Goal: Information Seeking & Learning: Learn about a topic

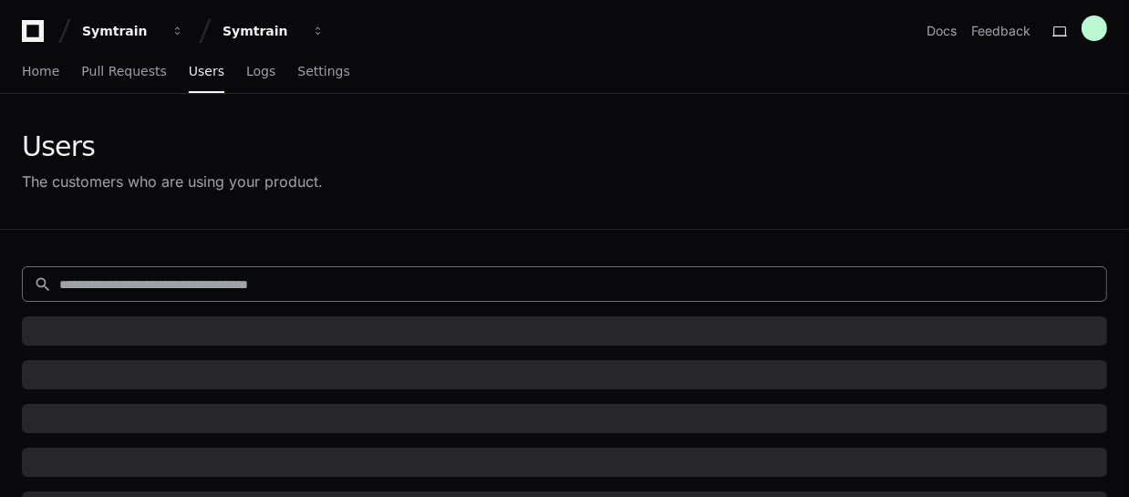
click at [238, 287] on input at bounding box center [577, 284] width 1036 height 18
paste input "**********"
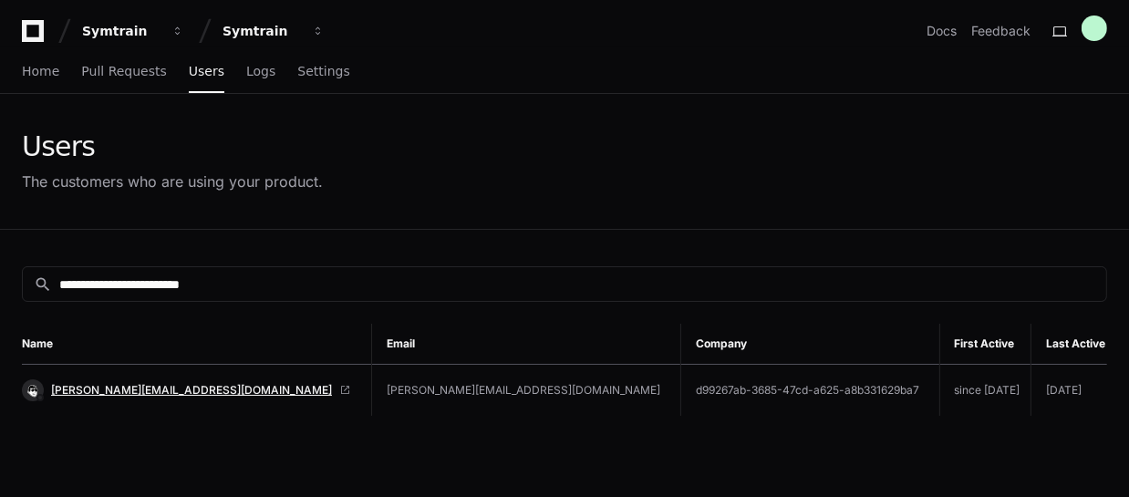
click at [142, 383] on span "[PERSON_NAME][EMAIL_ADDRESS][DOMAIN_NAME]" at bounding box center [191, 390] width 281 height 15
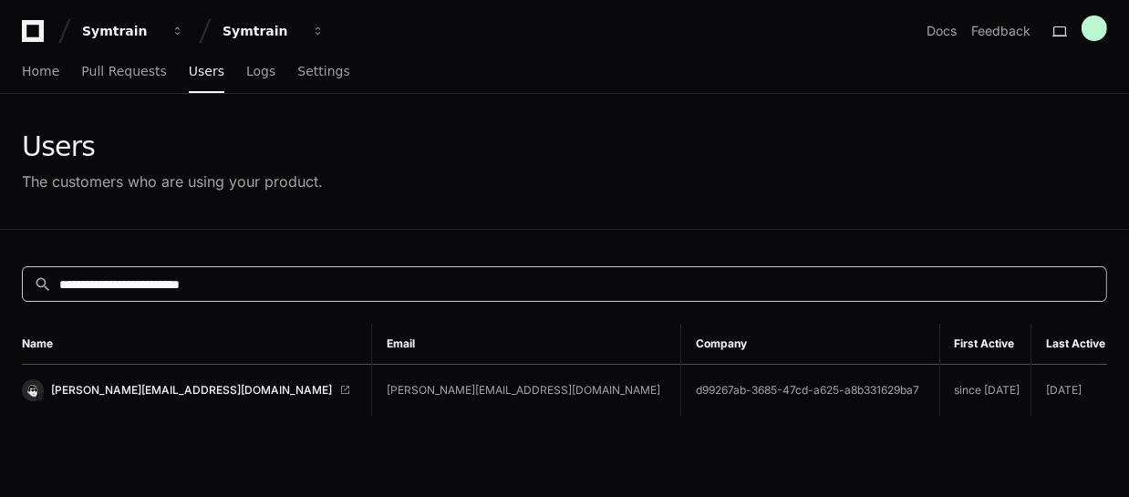
click at [310, 282] on input "**********" at bounding box center [577, 284] width 1036 height 18
paste input "***"
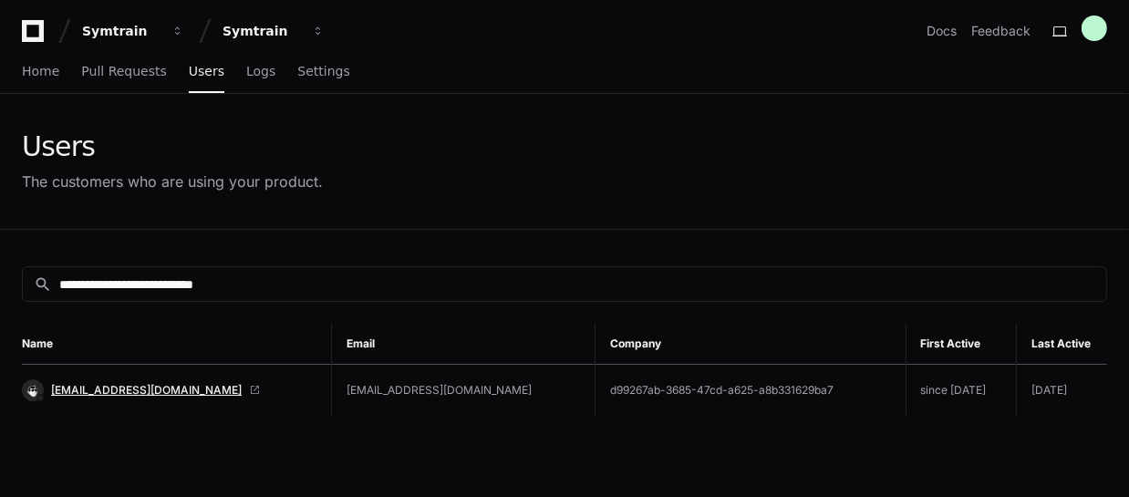
click at [189, 393] on span "Ronalyn.Liwanagan@startek.com" at bounding box center [146, 390] width 191 height 15
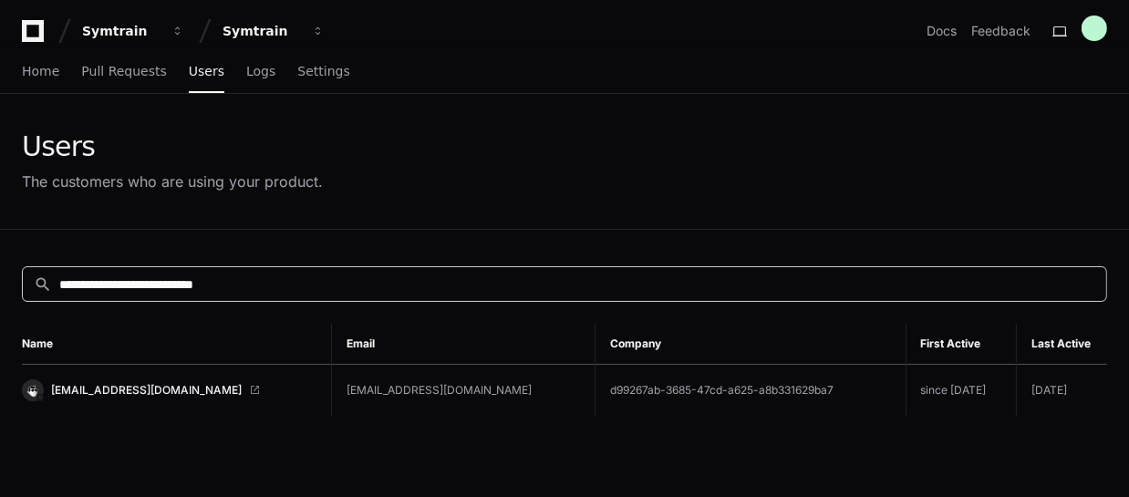
drag, startPoint x: 292, startPoint y: 282, endPoint x: 0, endPoint y: 290, distance: 291.9
click at [0, 290] on div "**********" at bounding box center [564, 478] width 1129 height 497
paste input
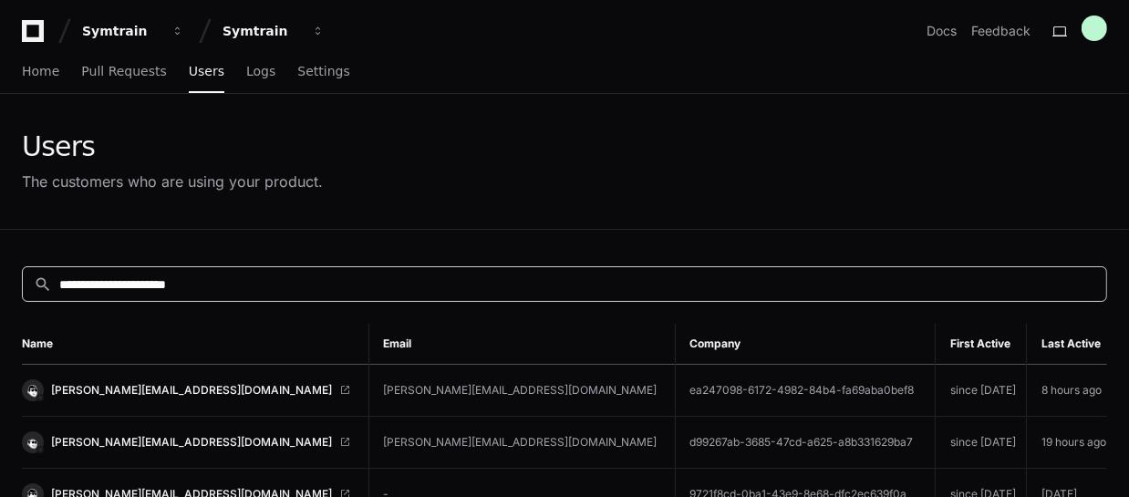
scroll to position [82, 0]
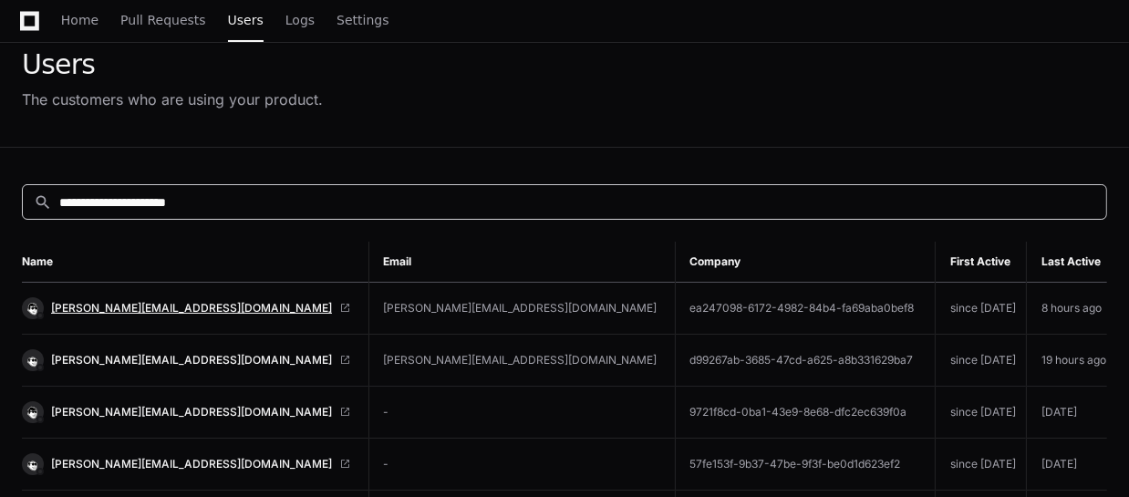
click at [141, 308] on span "[PERSON_NAME][EMAIL_ADDRESS][DOMAIN_NAME]" at bounding box center [191, 308] width 281 height 15
click at [288, 202] on input "**********" at bounding box center [577, 202] width 1036 height 18
paste input "***"
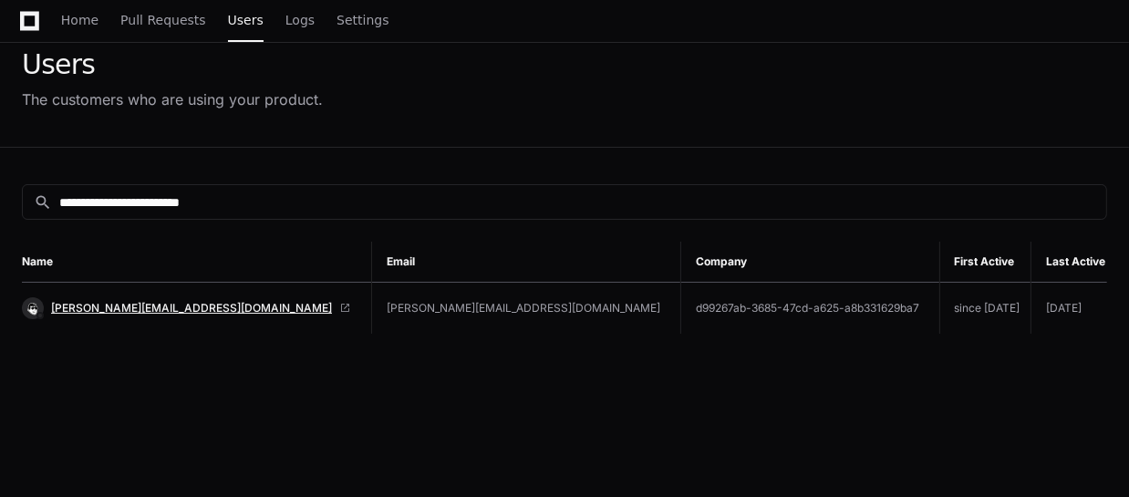
click at [160, 302] on span "Leisha.Garrata@Startek.com" at bounding box center [191, 308] width 281 height 15
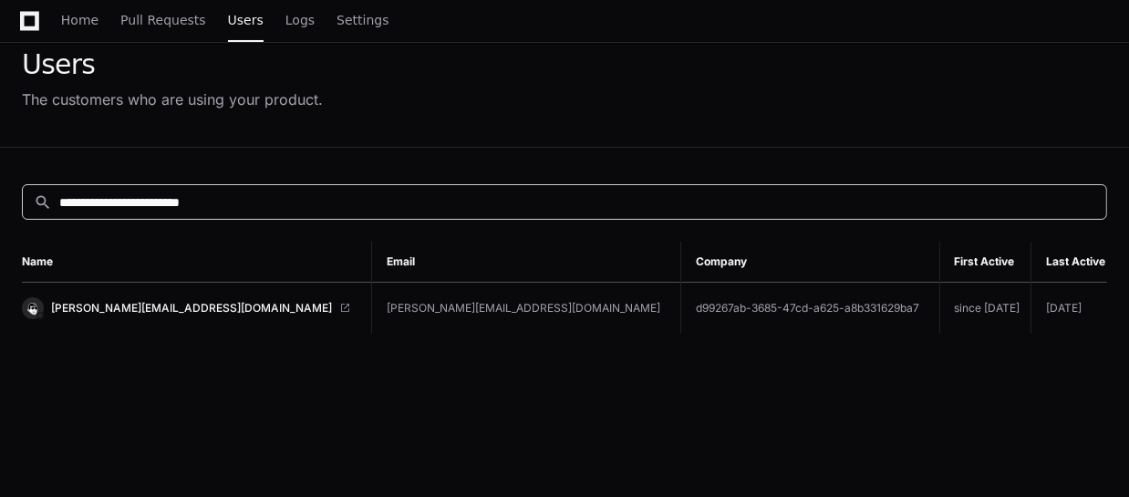
click at [253, 206] on input "**********" at bounding box center [577, 202] width 1036 height 18
click at [329, 205] on input "**********" at bounding box center [577, 202] width 1036 height 18
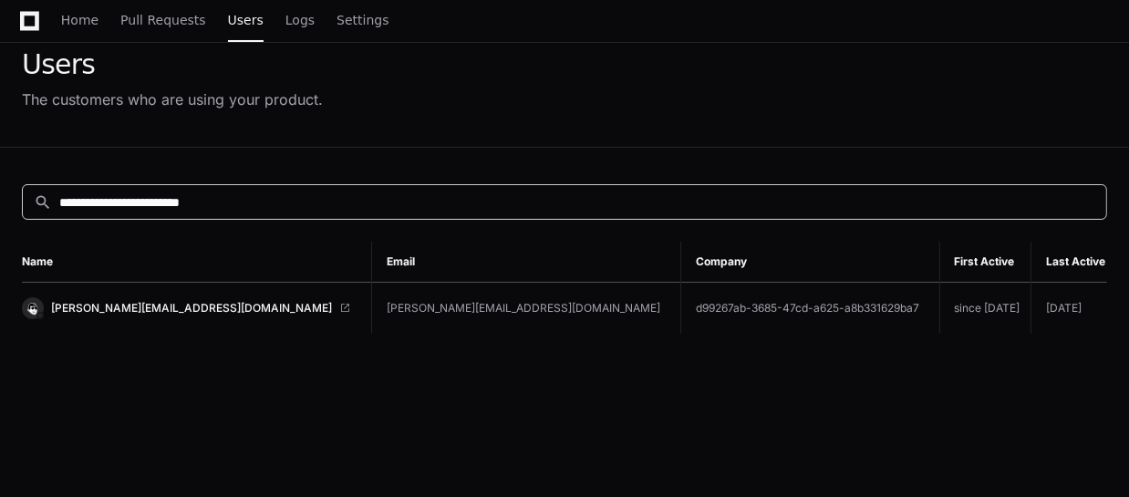
click at [329, 205] on input "**********" at bounding box center [577, 202] width 1036 height 18
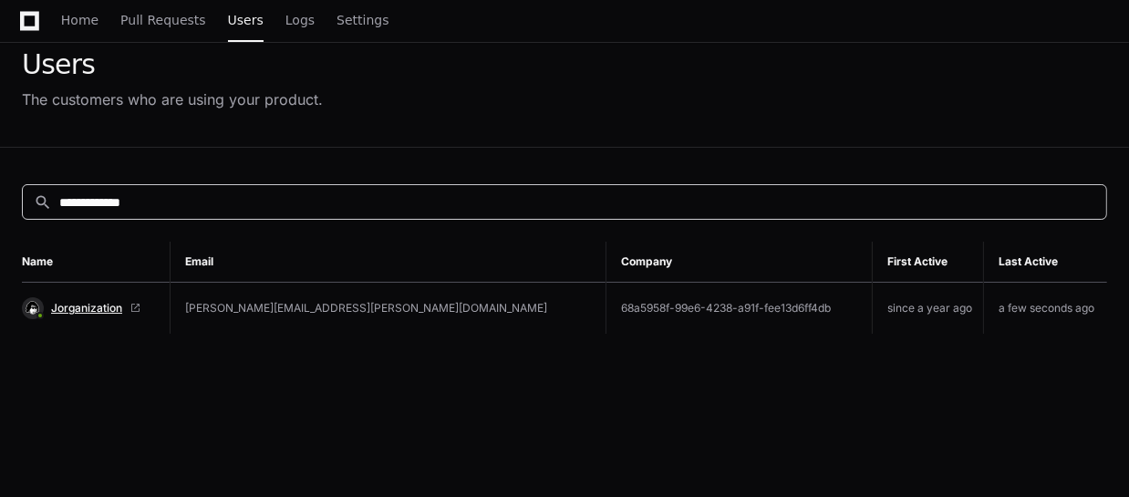
type input "**********"
click at [109, 303] on span "Jorganization" at bounding box center [86, 308] width 71 height 15
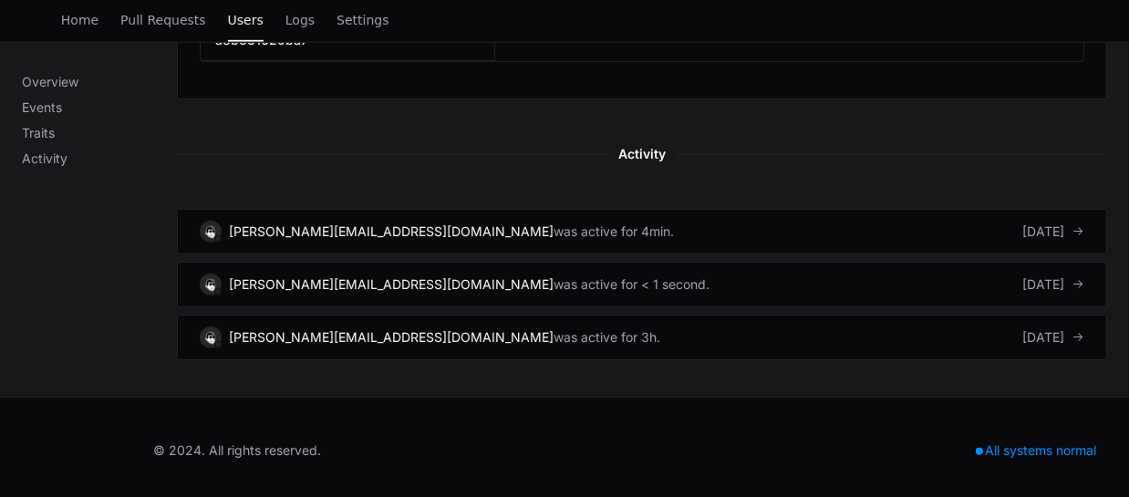
scroll to position [1128, 0]
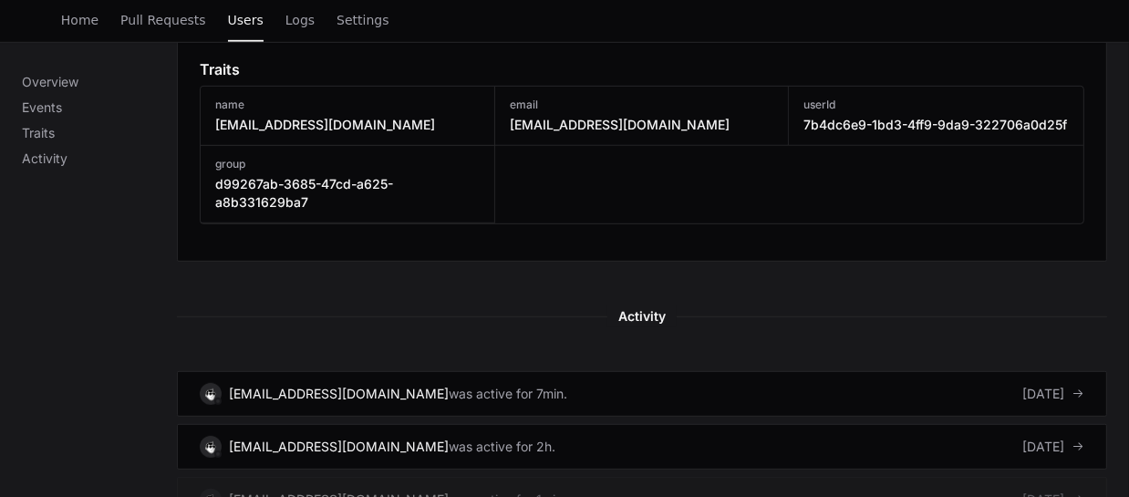
scroll to position [1160, 0]
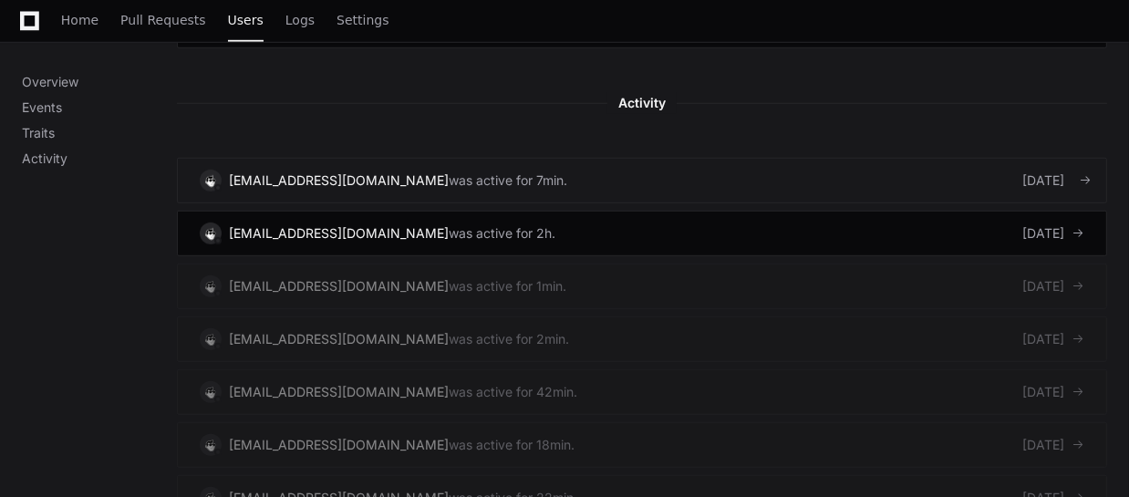
click at [700, 175] on link "Ronalyn.Liwanagan@startek.com was active for 7min. 2 days ago" at bounding box center [642, 181] width 930 height 46
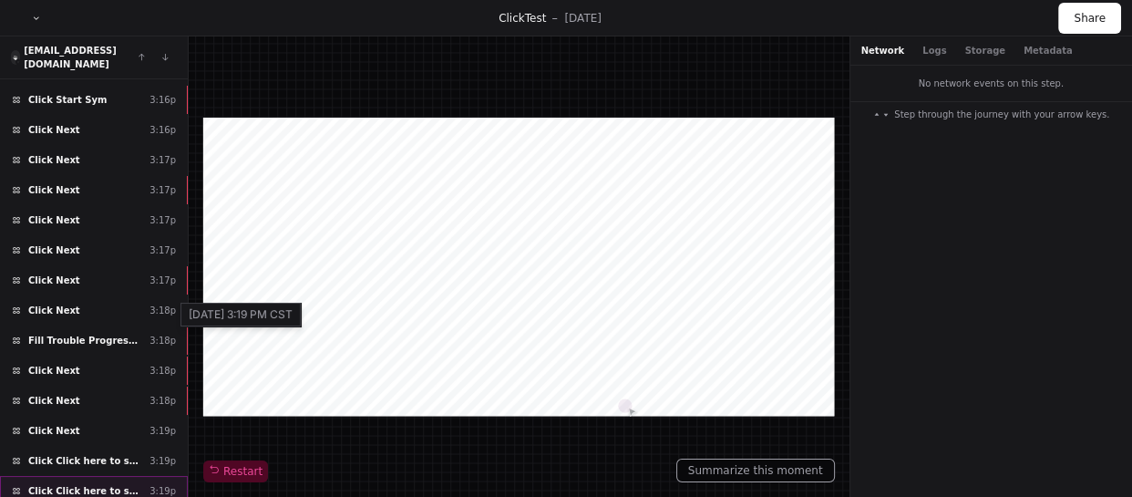
scroll to position [1272, 0]
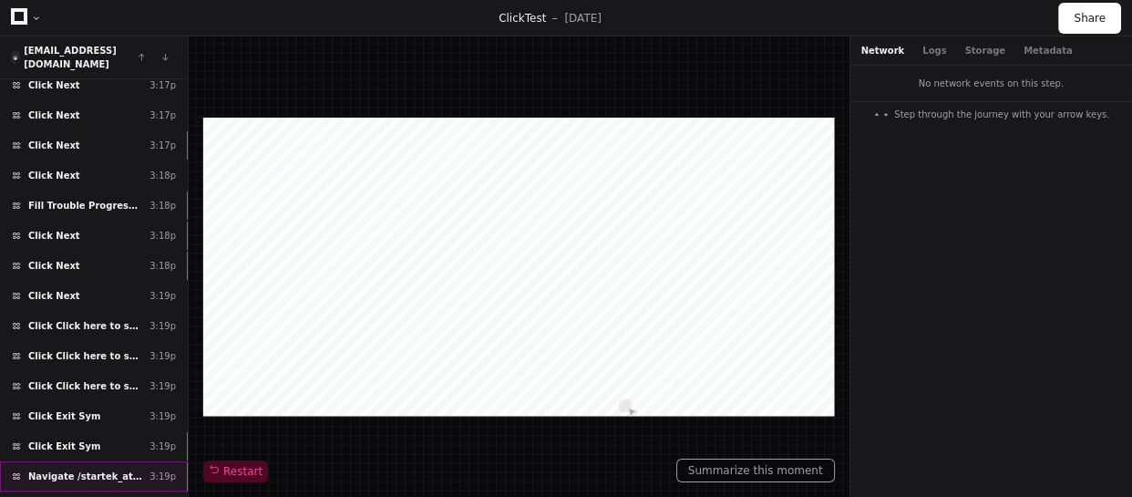
click at [118, 470] on span "Navigate /startek_att/module/*" at bounding box center [85, 477] width 114 height 14
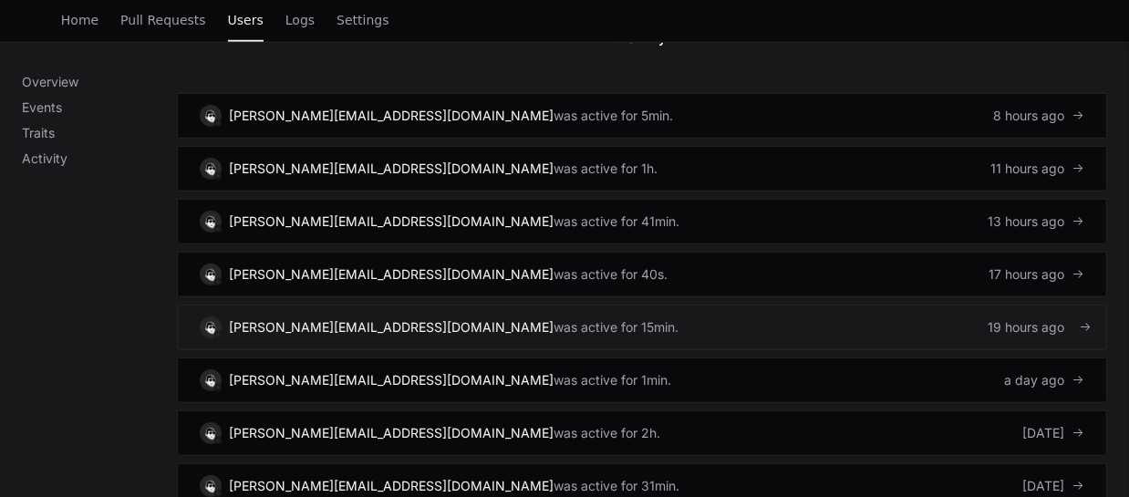
scroll to position [1077, 0]
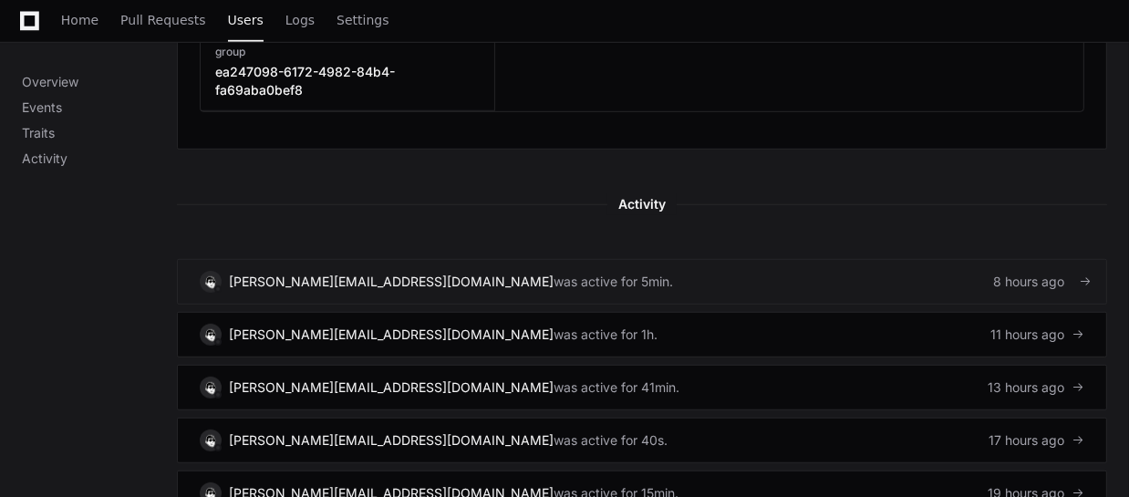
click at [741, 259] on link "[PERSON_NAME][EMAIL_ADDRESS][DOMAIN_NAME] was active for 5min. 8 hours ago" at bounding box center [642, 282] width 930 height 46
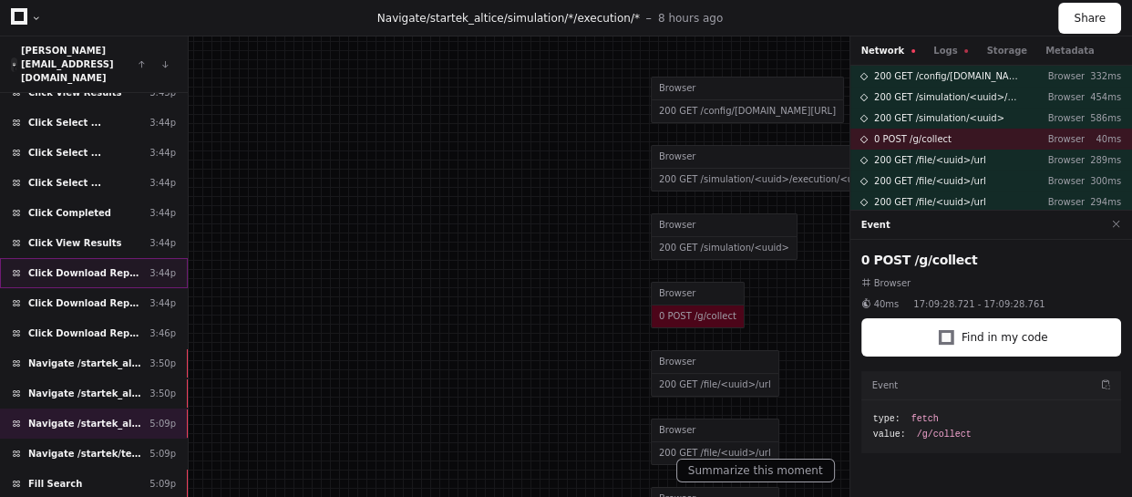
scroll to position [248, 0]
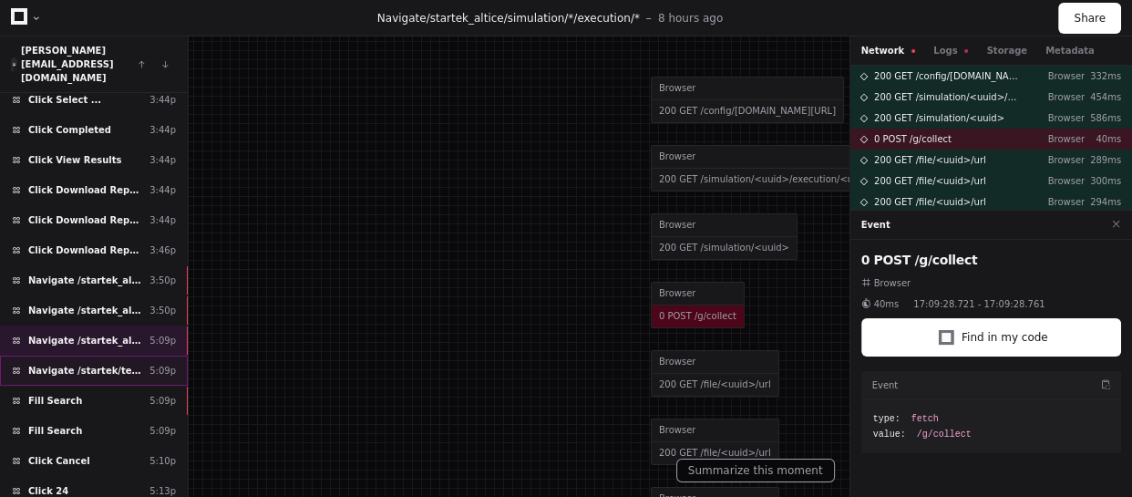
click at [111, 364] on span "Navigate /startek/teams (Teams)" at bounding box center [85, 371] width 114 height 14
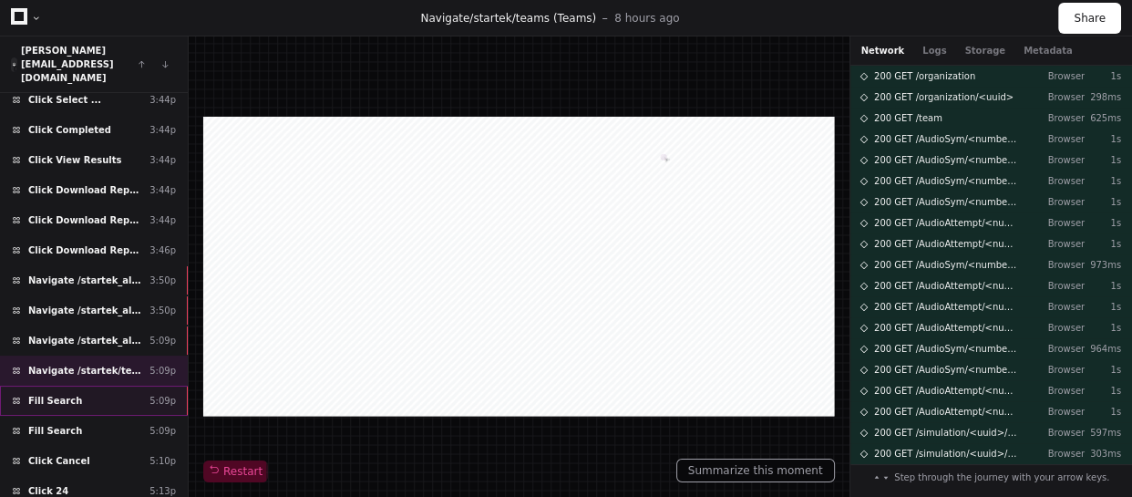
click at [117, 386] on div "Fill Search 5:09p" at bounding box center [94, 401] width 188 height 30
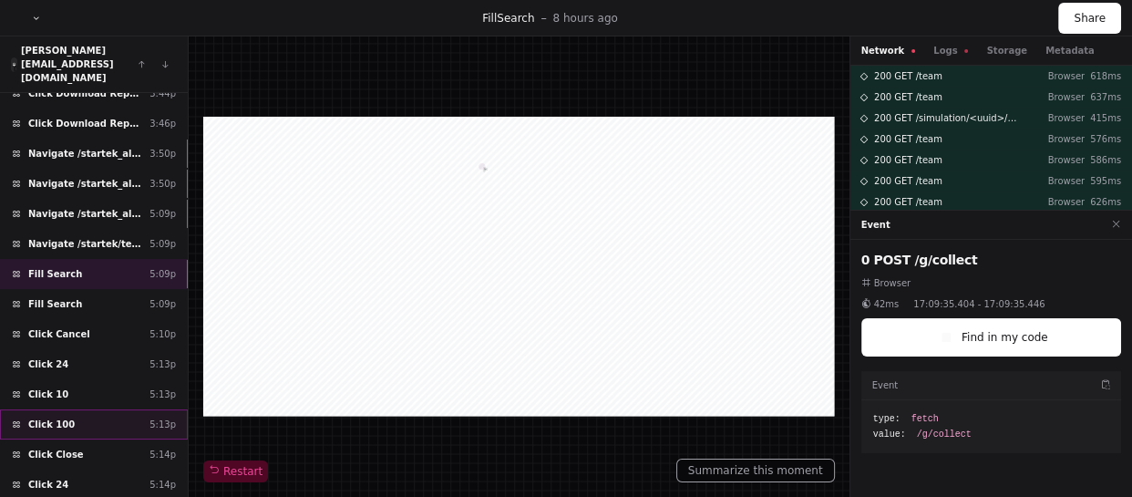
scroll to position [292, 0]
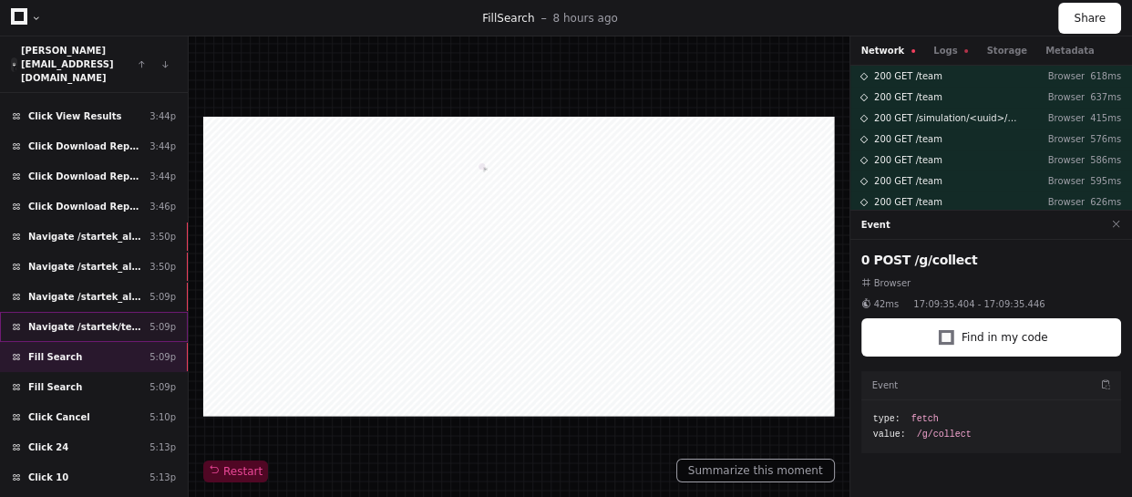
click at [115, 312] on div "Navigate /startek/teams (Teams) 5:09p" at bounding box center [94, 327] width 188 height 30
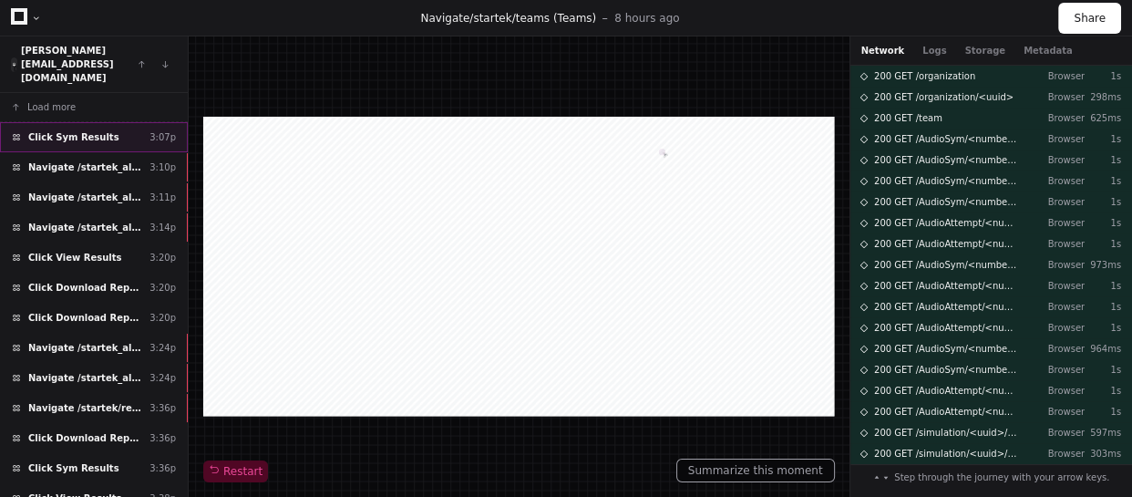
click at [92, 124] on div "Click Sym Results 3:07p" at bounding box center [94, 137] width 188 height 30
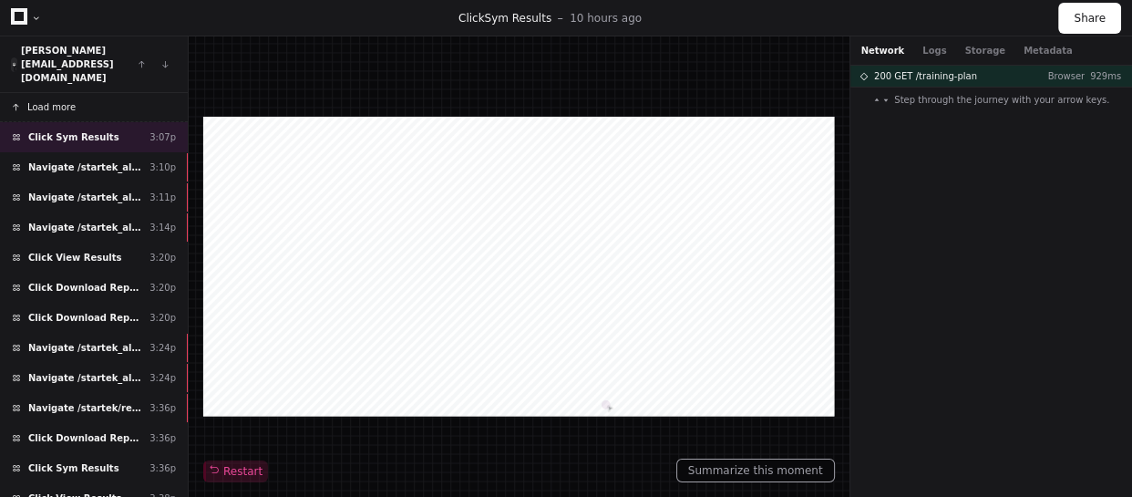
click at [52, 93] on button "Load more" at bounding box center [94, 107] width 188 height 29
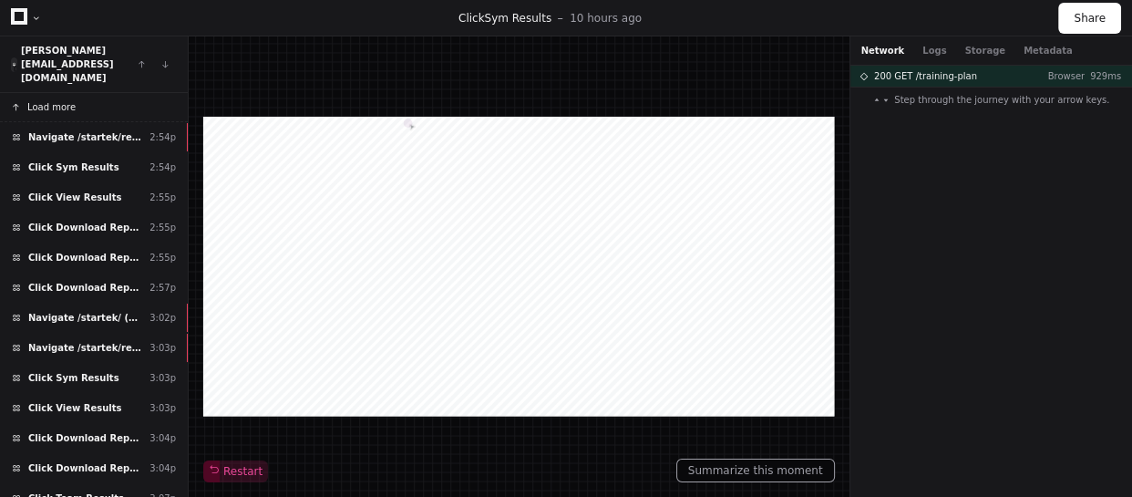
click at [62, 100] on span "Load more" at bounding box center [51, 107] width 48 height 14
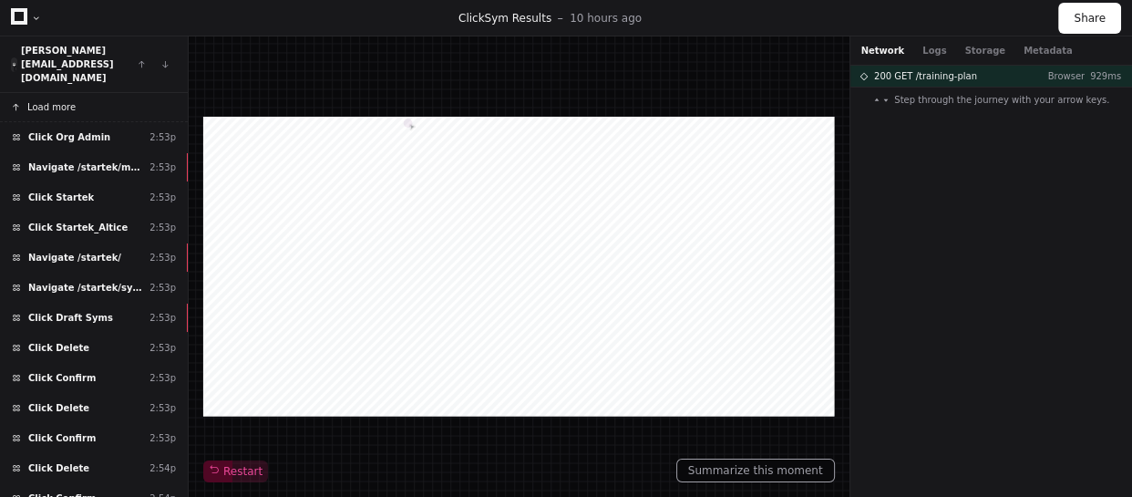
click at [46, 100] on span "Load more" at bounding box center [51, 107] width 48 height 14
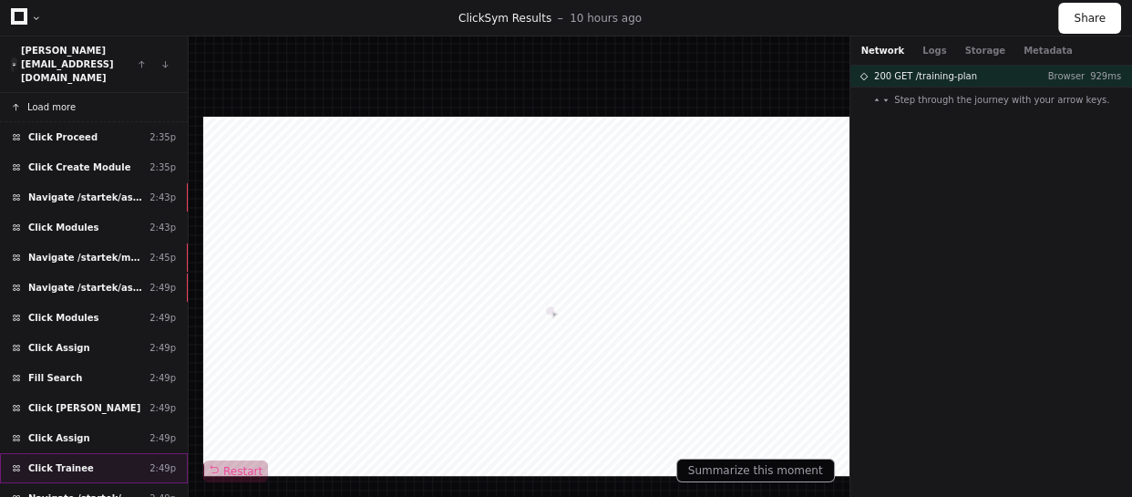
click at [88, 453] on div "Click Trainee 2:49p" at bounding box center [94, 468] width 188 height 30
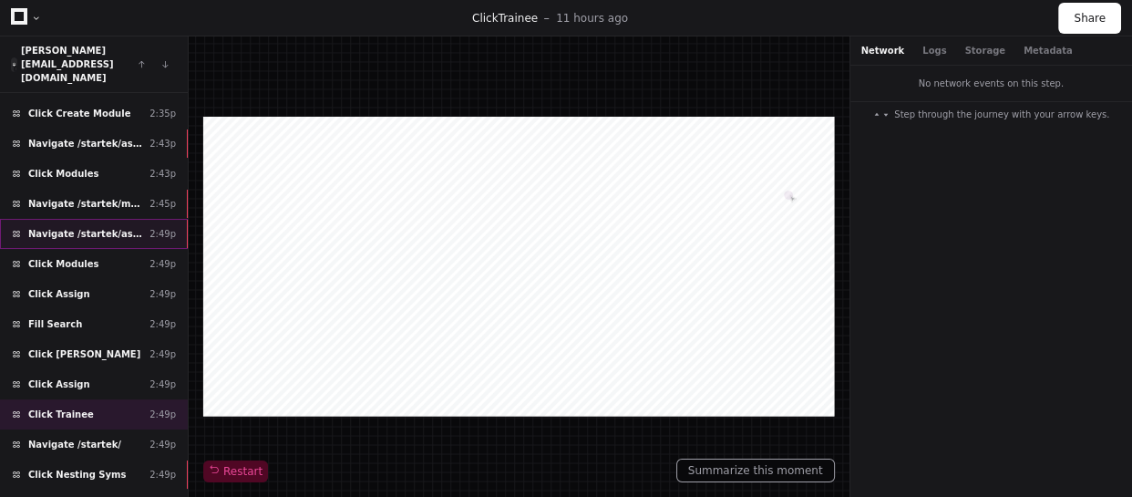
scroll to position [82, 0]
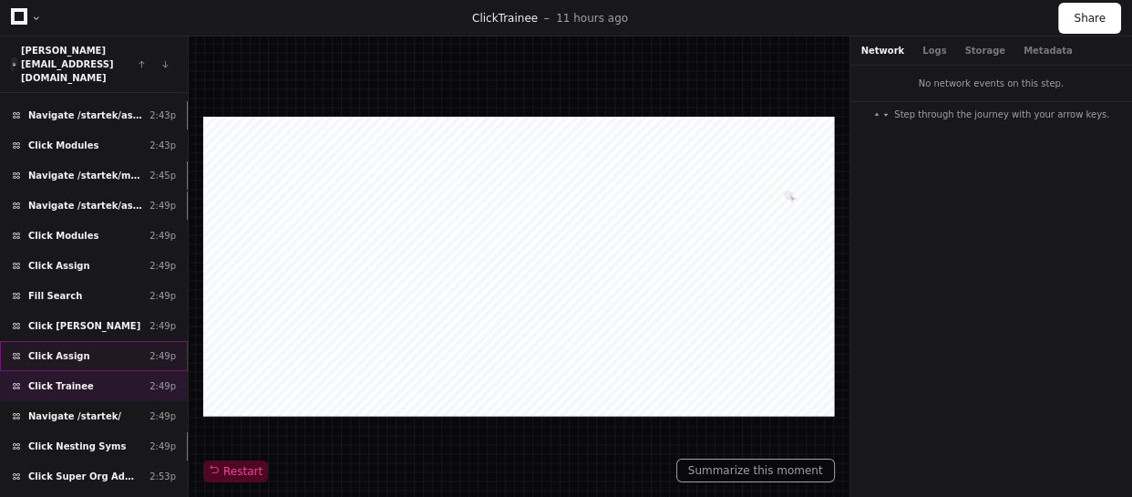
click at [98, 341] on div "Click Assign 2:49p" at bounding box center [94, 356] width 188 height 30
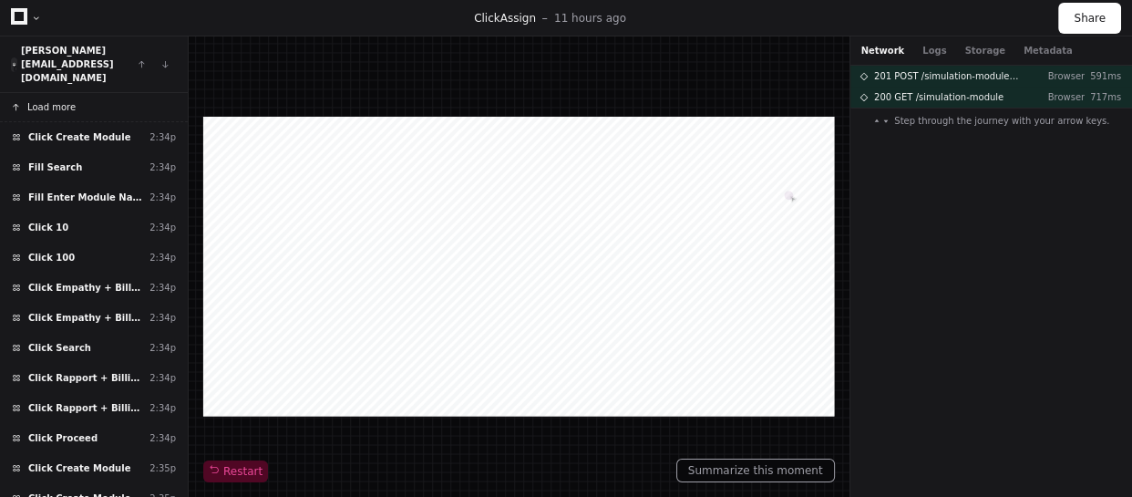
click at [67, 100] on span "Load more" at bounding box center [51, 107] width 48 height 14
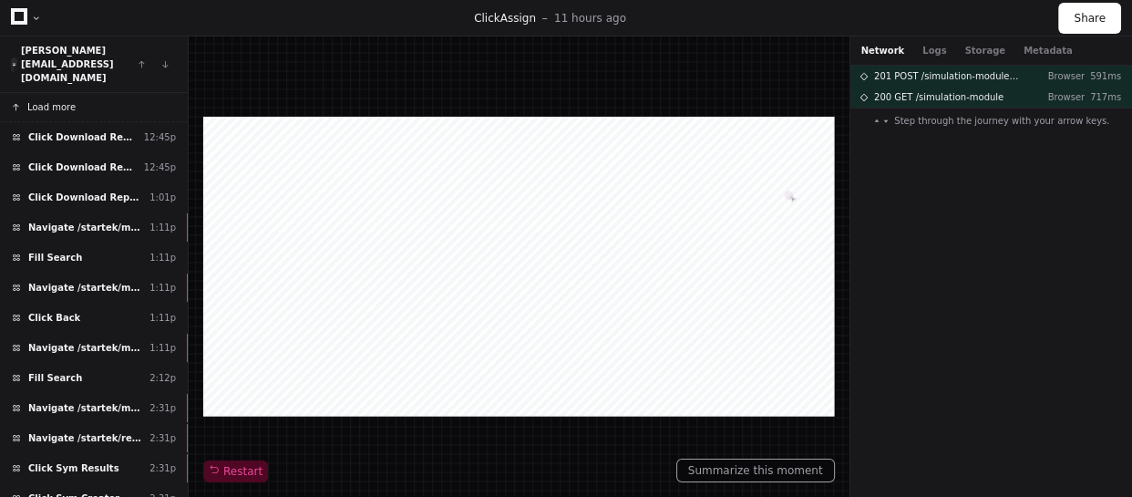
click at [63, 100] on span "Load more" at bounding box center [51, 107] width 48 height 14
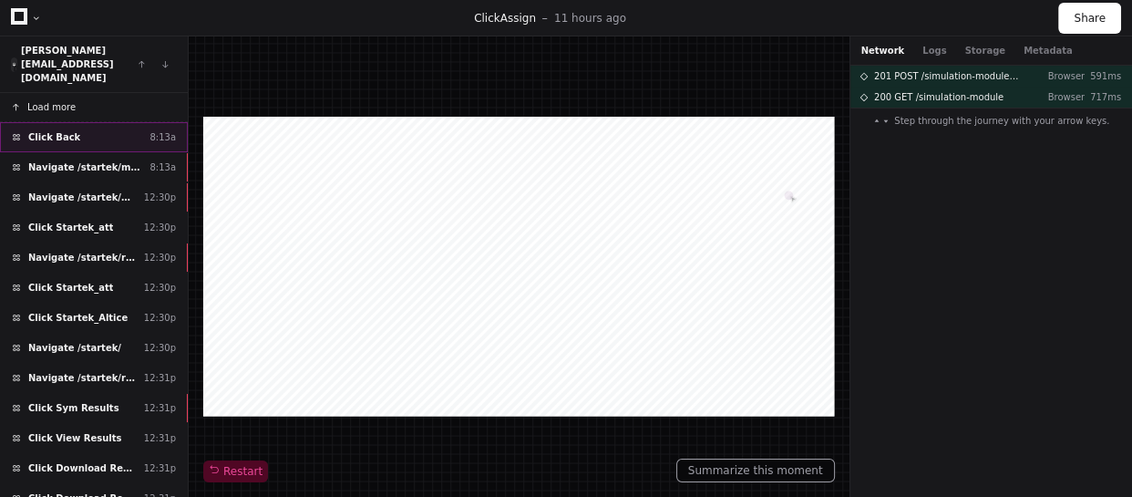
click at [128, 122] on div "Click Back 8:13a" at bounding box center [94, 137] width 188 height 30
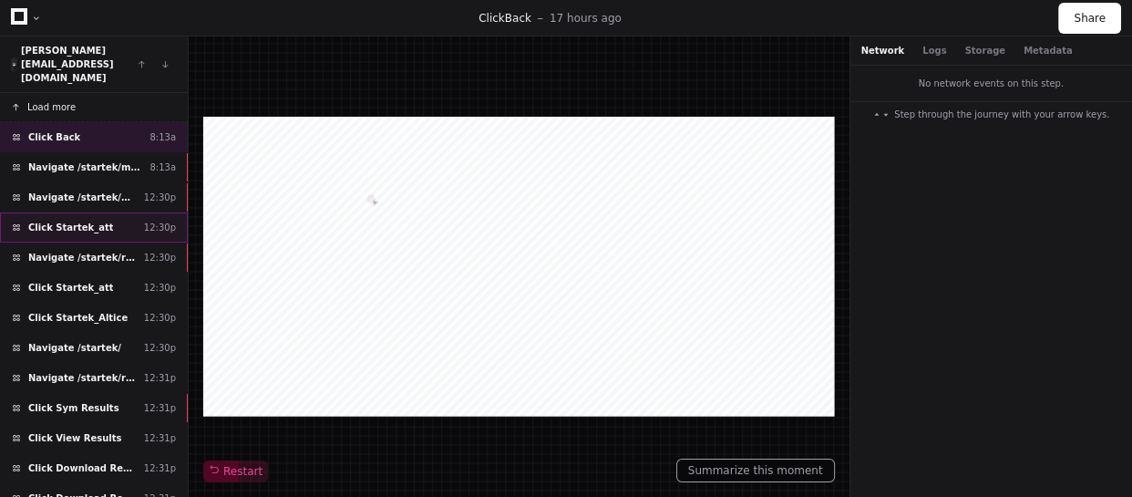
click at [110, 212] on div "Click Startek_att 12:30p" at bounding box center [94, 227] width 188 height 30
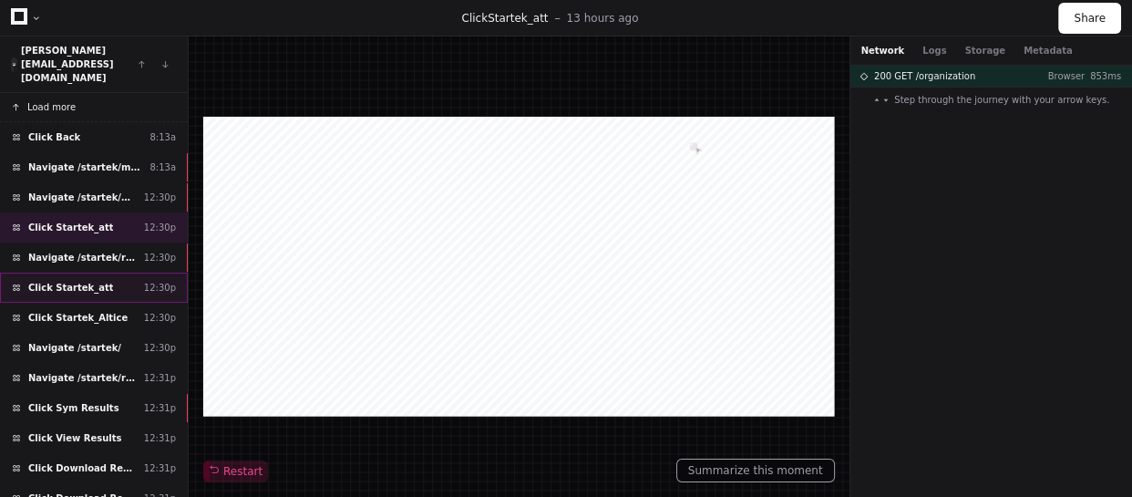
click at [111, 273] on div "Click Startek_att 12:30p" at bounding box center [94, 288] width 188 height 30
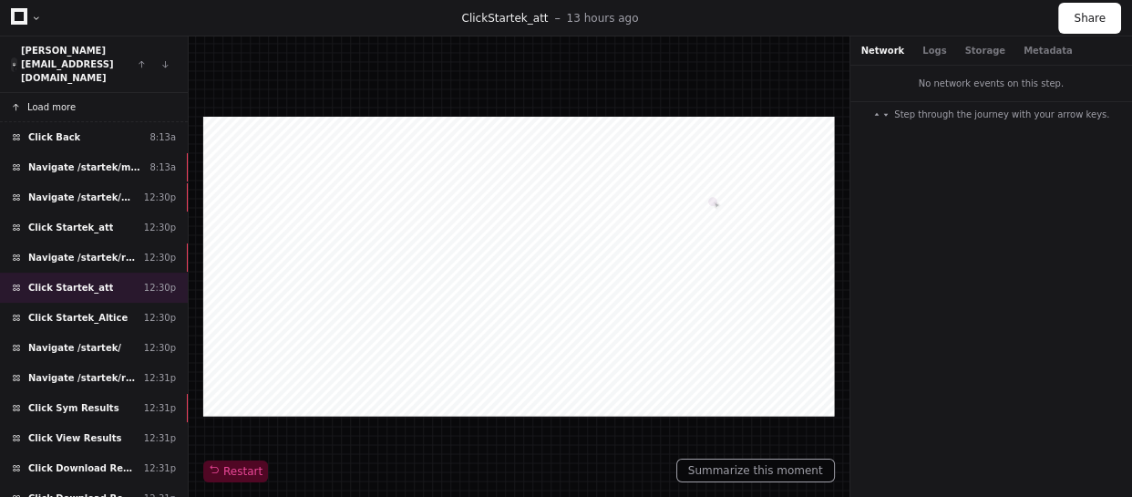
click at [58, 100] on span "Load more" at bounding box center [51, 107] width 48 height 14
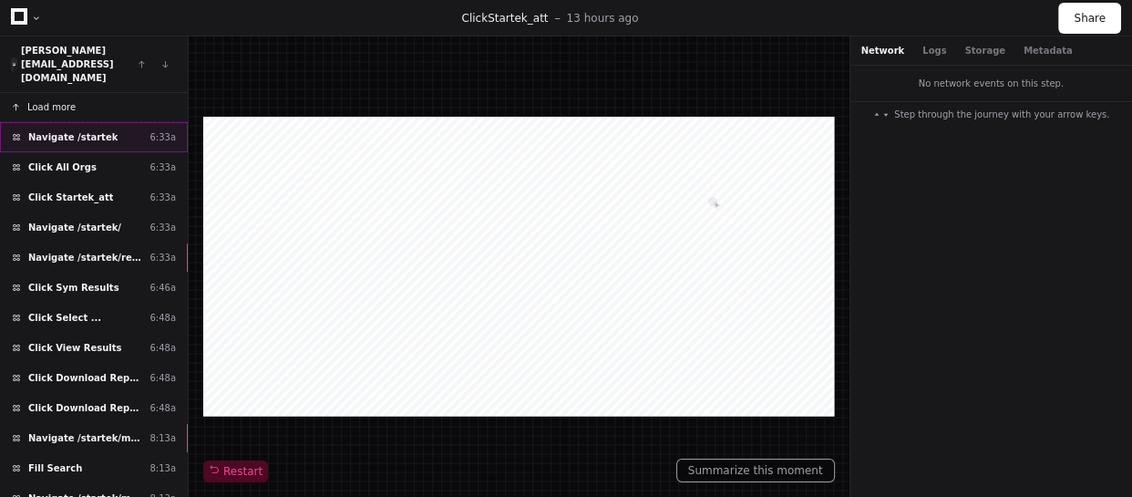
click at [124, 122] on div "Navigate /startek 6:33a" at bounding box center [94, 137] width 188 height 30
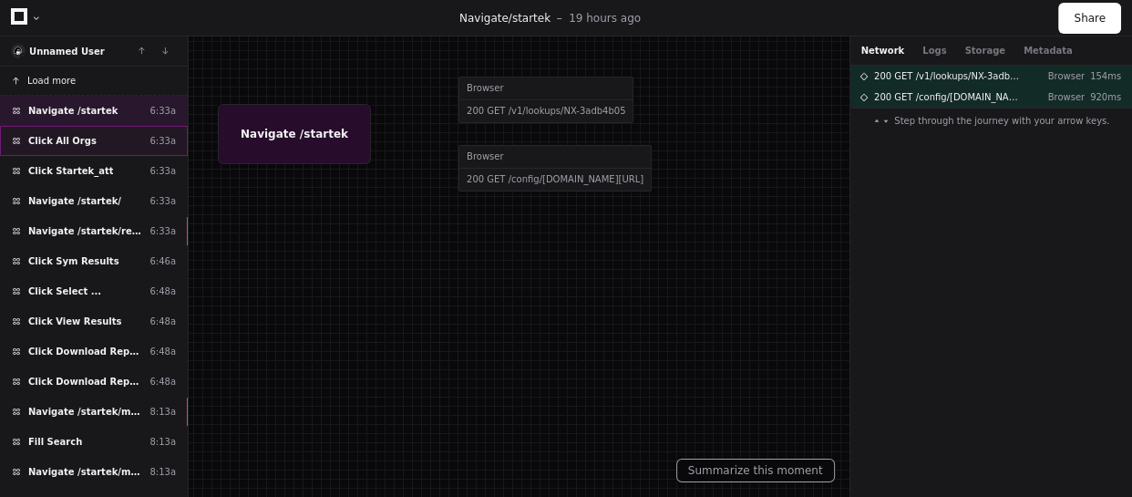
click at [118, 137] on div "Click All Orgs 6:33a" at bounding box center [94, 141] width 188 height 30
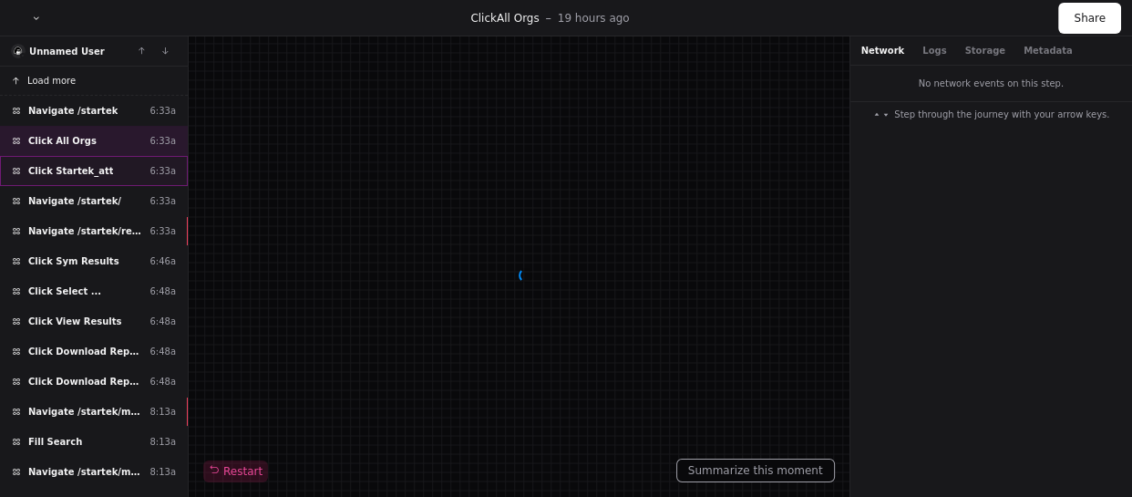
click at [109, 165] on div "Click Startek_att 6:33a" at bounding box center [94, 171] width 188 height 30
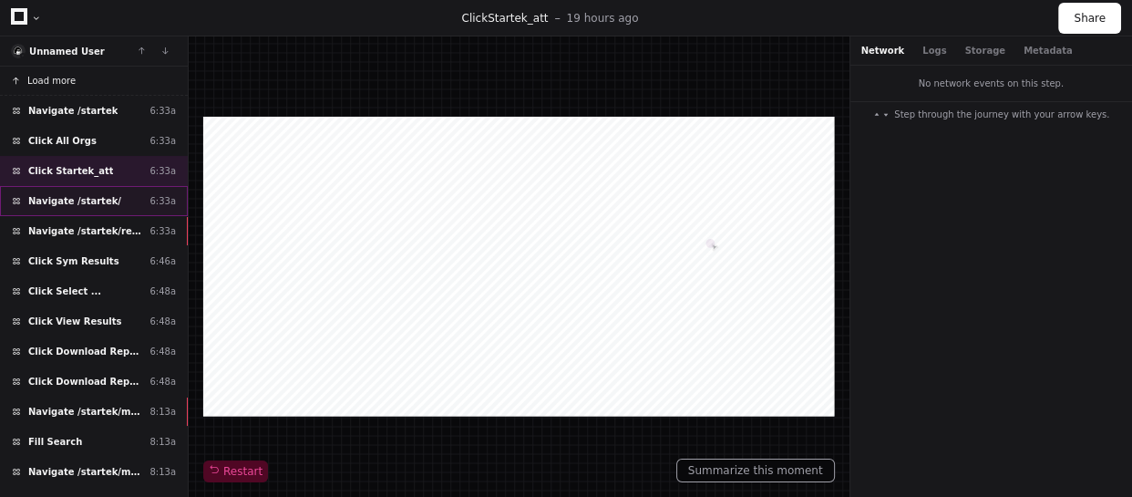
click at [119, 200] on div "Navigate /startek/ 6:33a" at bounding box center [94, 201] width 188 height 30
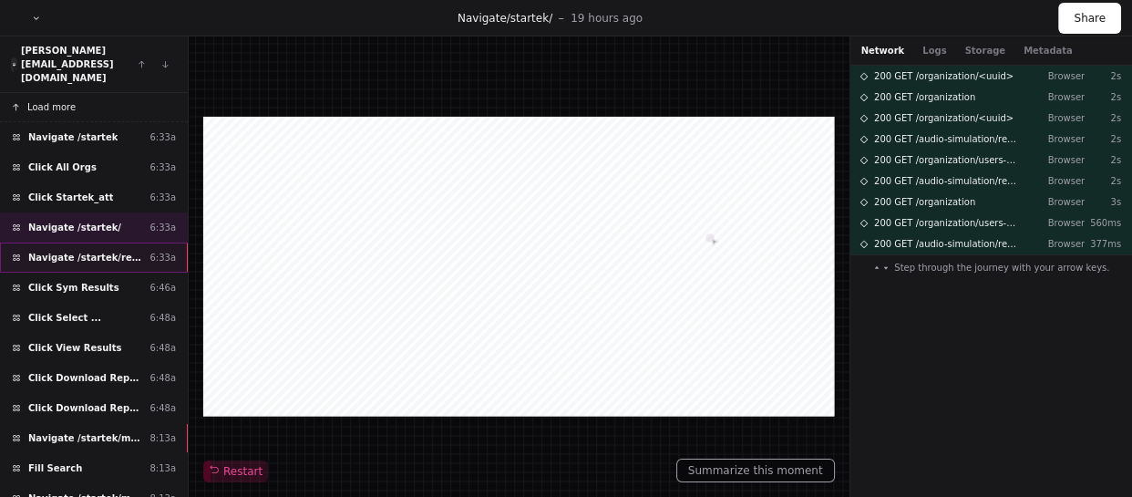
click at [119, 251] on span "Navigate /startek/reports (Reports)" at bounding box center [85, 258] width 114 height 14
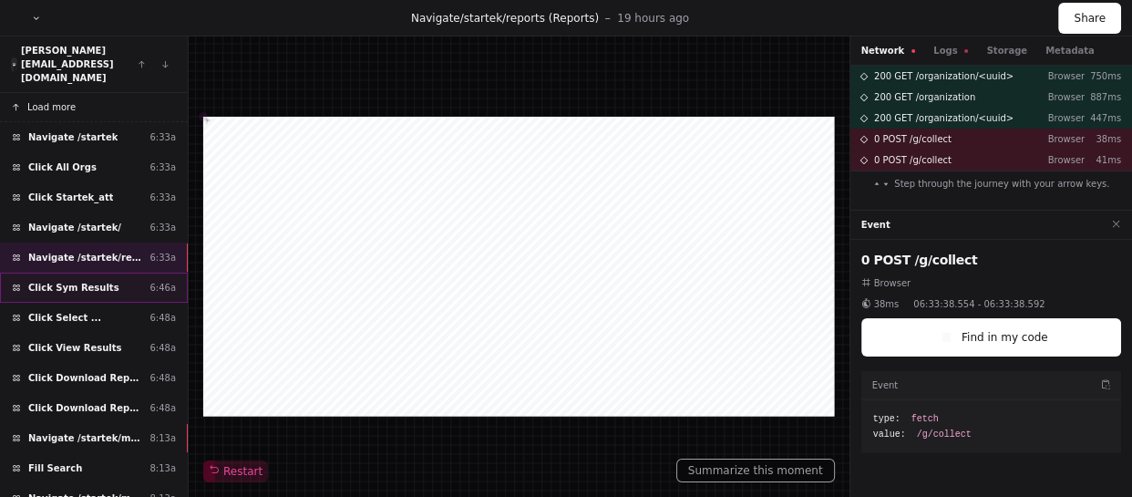
click at [118, 273] on div "Click Sym Results 6:46a" at bounding box center [94, 288] width 188 height 30
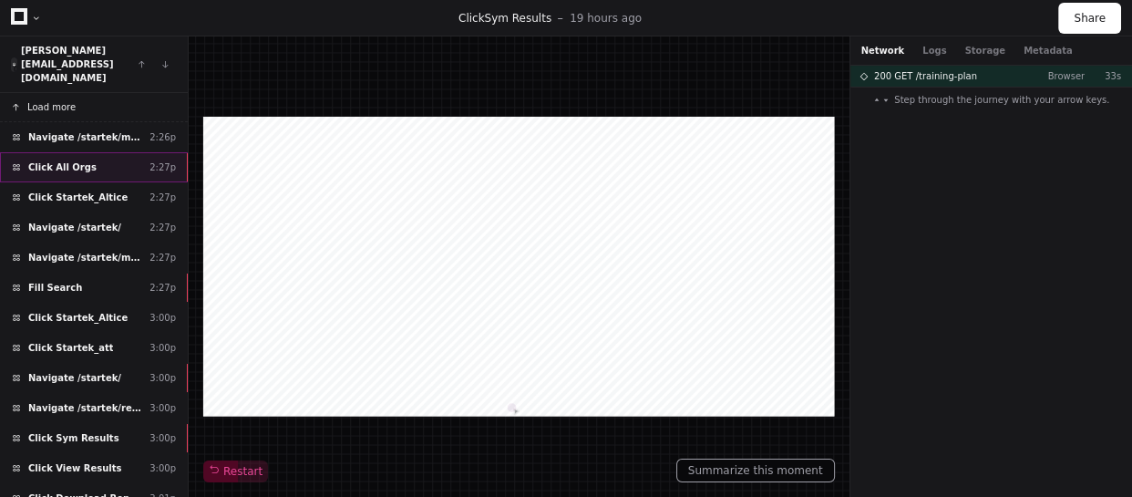
click at [119, 152] on div "Click All Orgs 2:27p" at bounding box center [94, 167] width 188 height 30
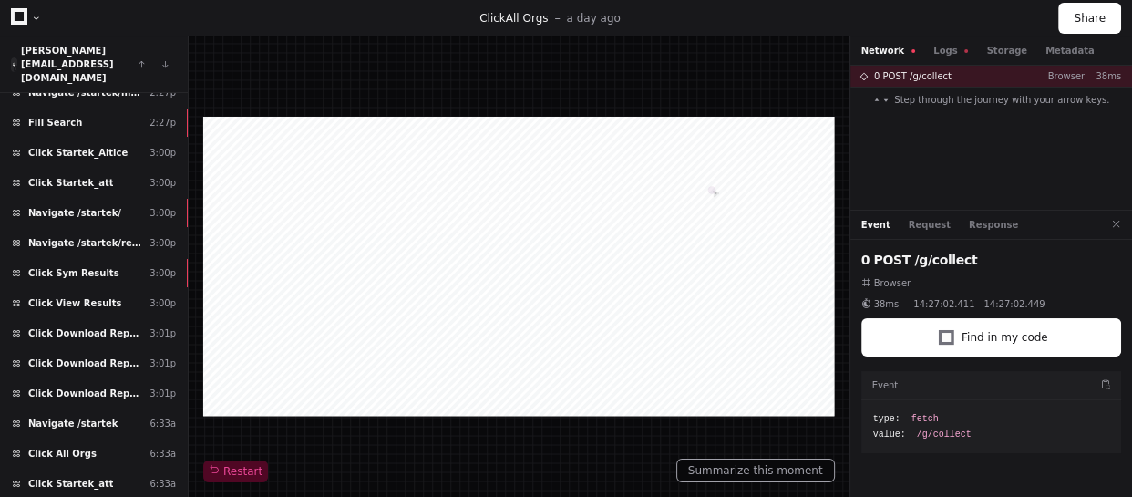
scroll to position [248, 0]
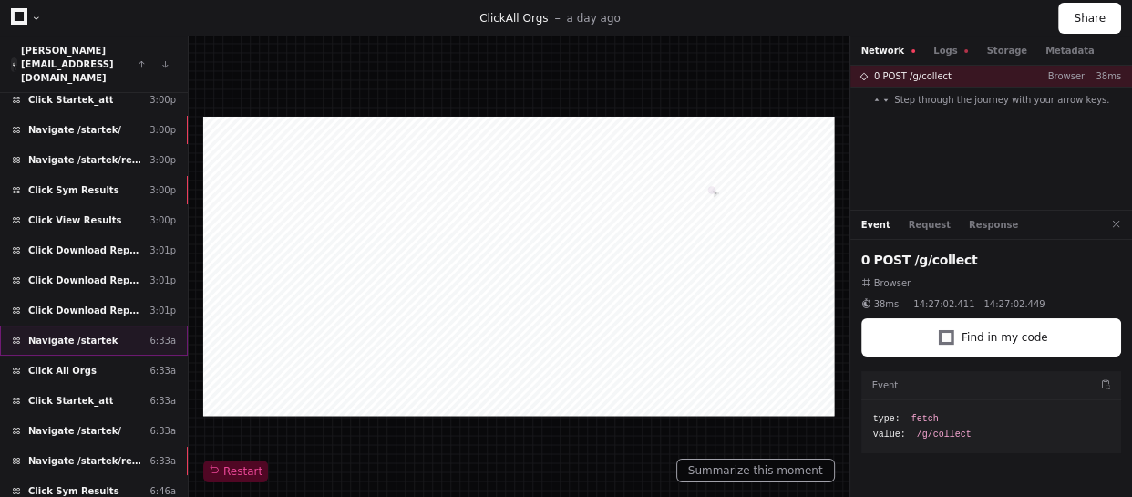
click at [129, 326] on div "Navigate /startek 6:33a" at bounding box center [94, 341] width 188 height 30
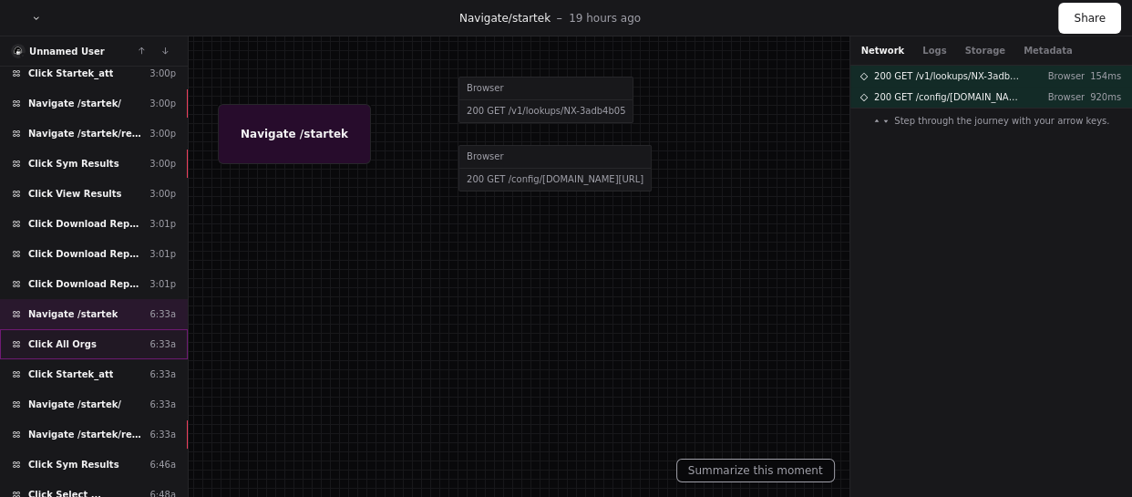
click at [119, 337] on div "Click All Orgs 6:33a" at bounding box center [94, 344] width 188 height 30
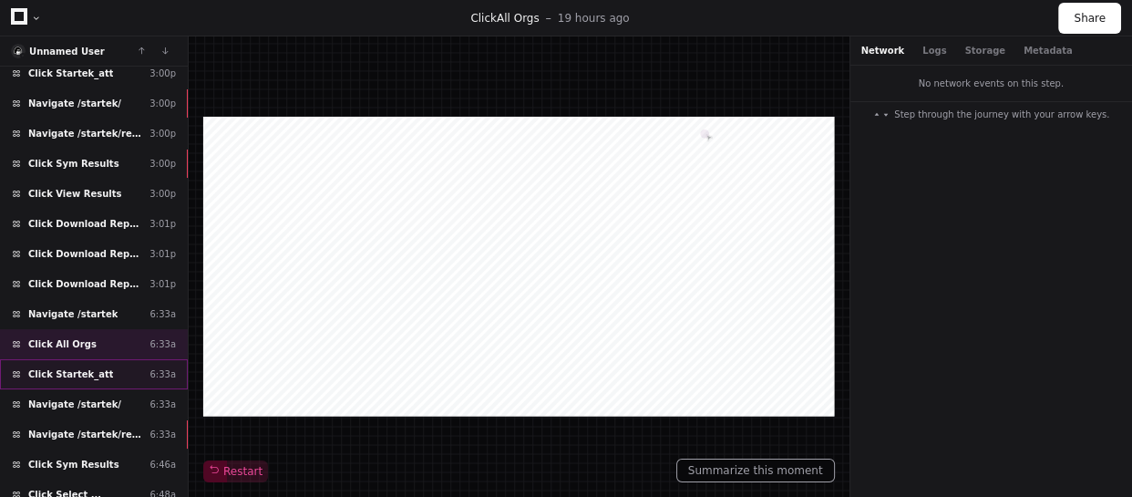
click at [111, 364] on div "Click Startek_att 6:33a" at bounding box center [94, 374] width 188 height 30
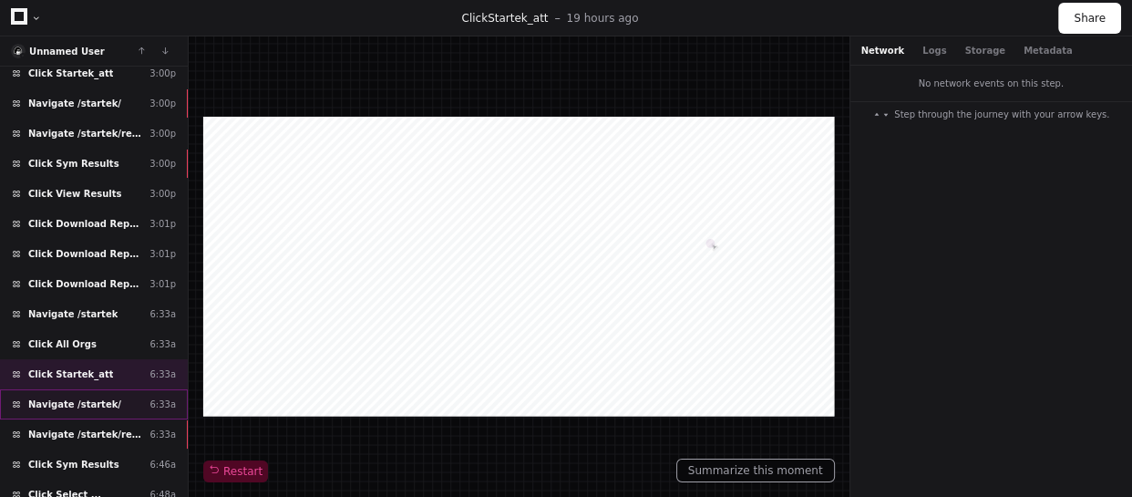
click at [119, 393] on div "Navigate /startek/ 6:33a" at bounding box center [94, 404] width 188 height 30
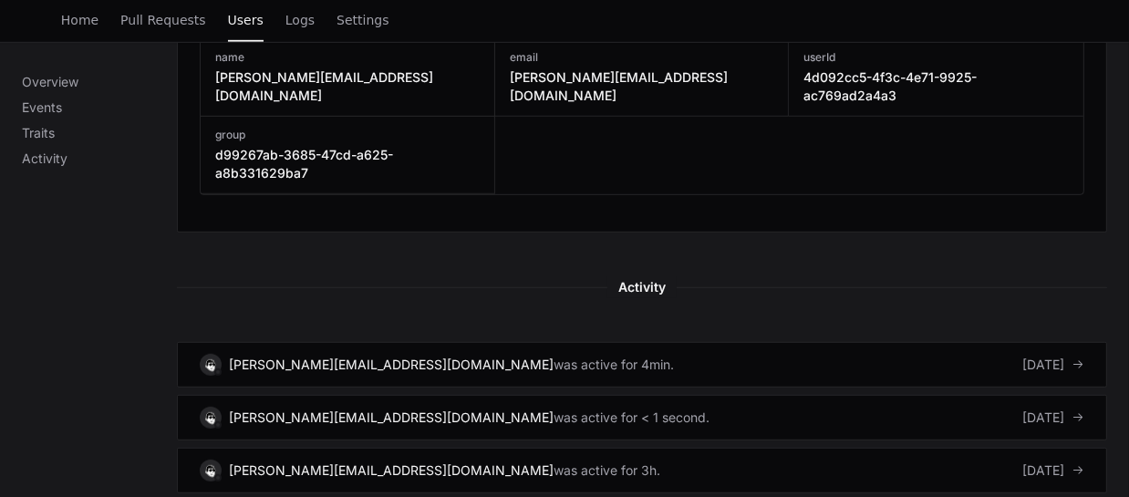
scroll to position [1077, 0]
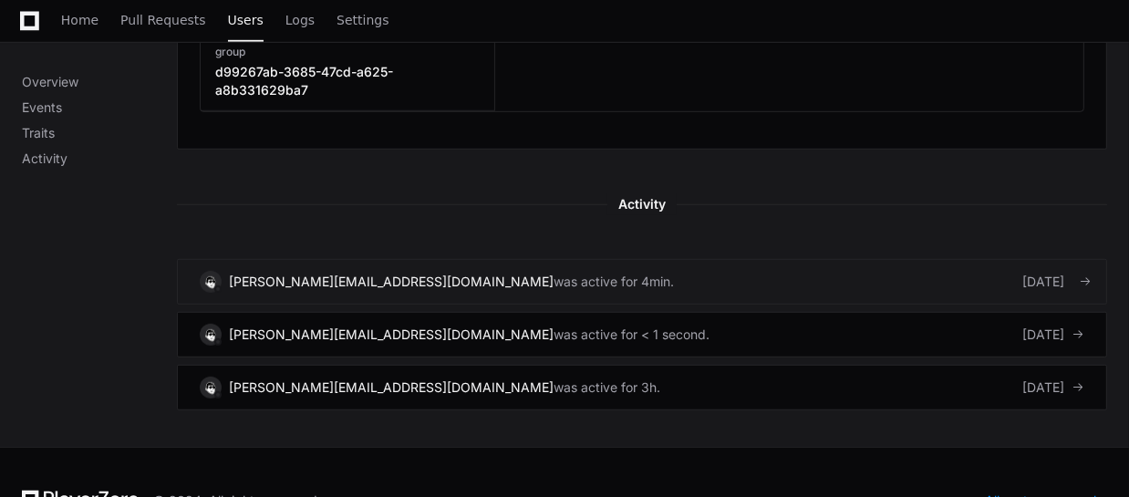
click at [629, 276] on link "[PERSON_NAME][EMAIL_ADDRESS][DOMAIN_NAME] was active for 4min. [DATE]" at bounding box center [642, 282] width 930 height 46
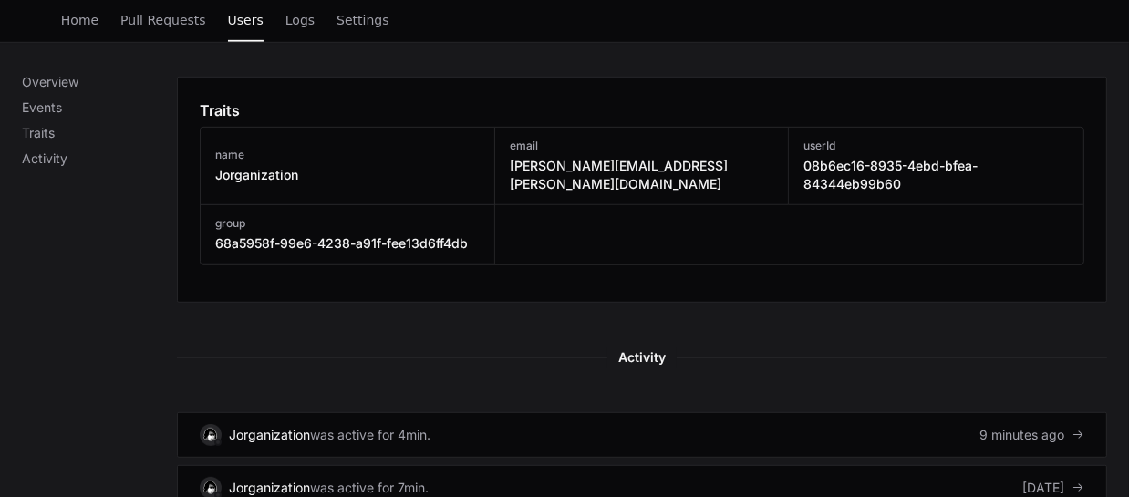
scroll to position [1160, 0]
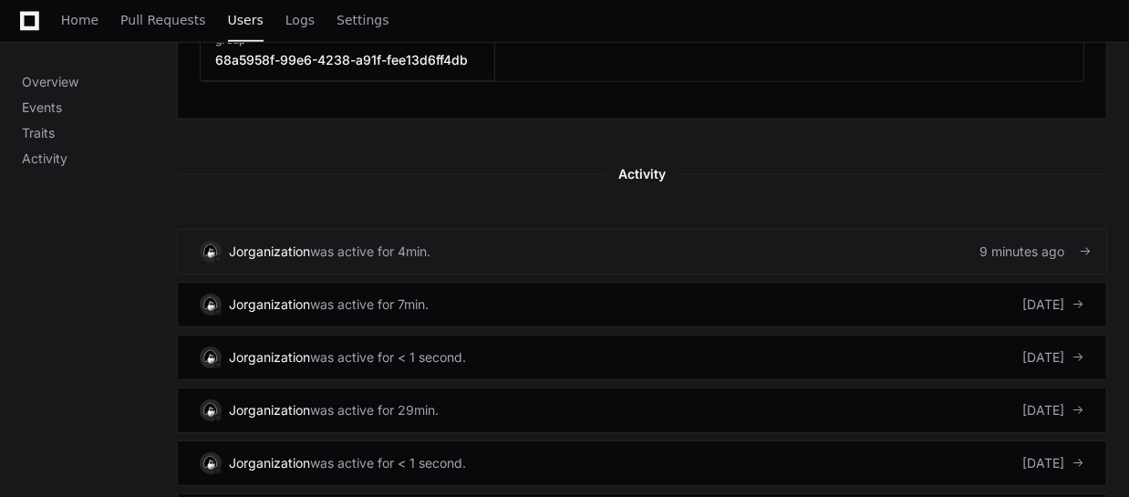
click at [560, 254] on link "Jorganization was active for 4min. 9 minutes ago" at bounding box center [642, 252] width 930 height 46
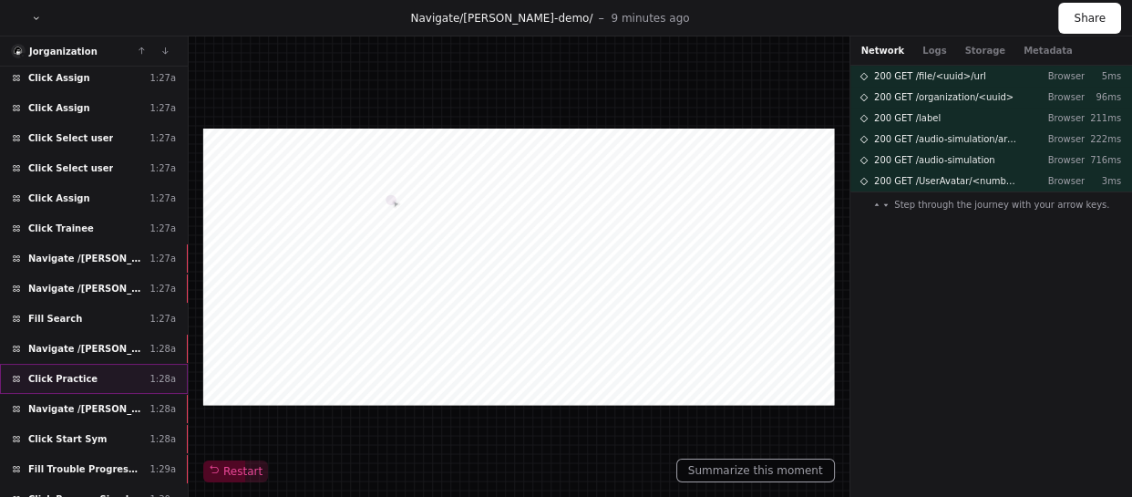
scroll to position [734, 0]
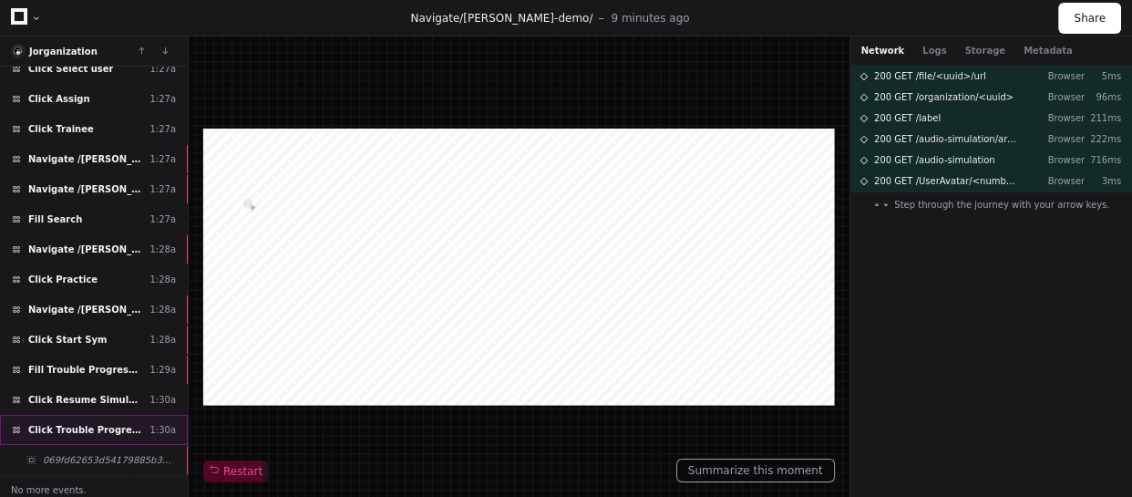
click at [99, 433] on div "Click Trouble Progressing? 1:30a" at bounding box center [94, 430] width 188 height 30
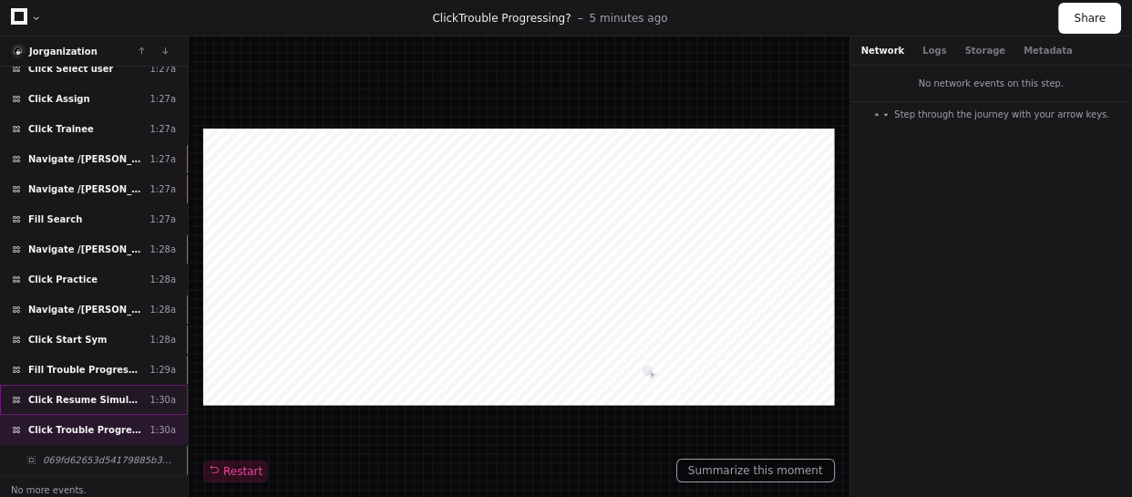
click at [105, 397] on span "Click Resume Simulation" at bounding box center [85, 400] width 114 height 14
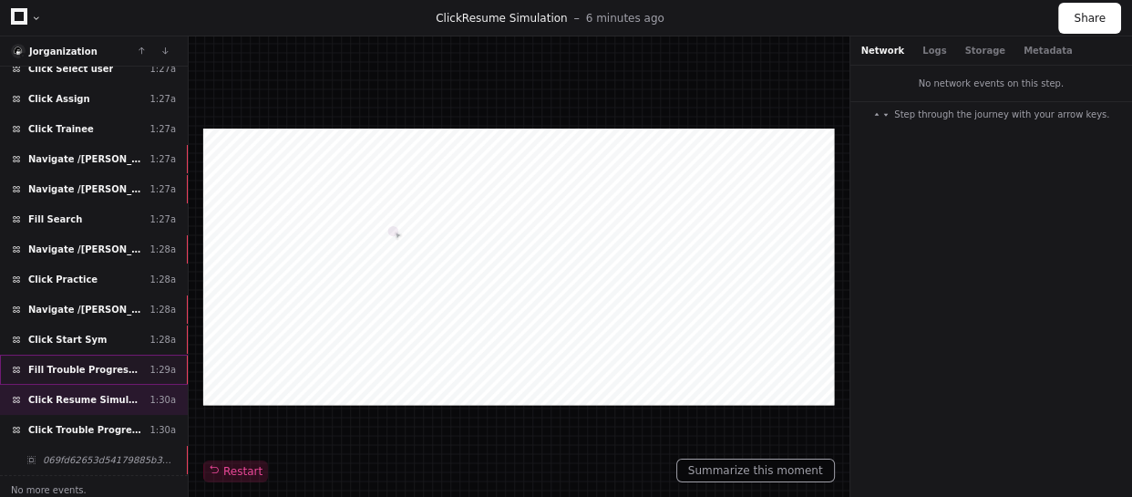
click at [100, 365] on span "Fill Trouble Progressing?" at bounding box center [85, 370] width 114 height 14
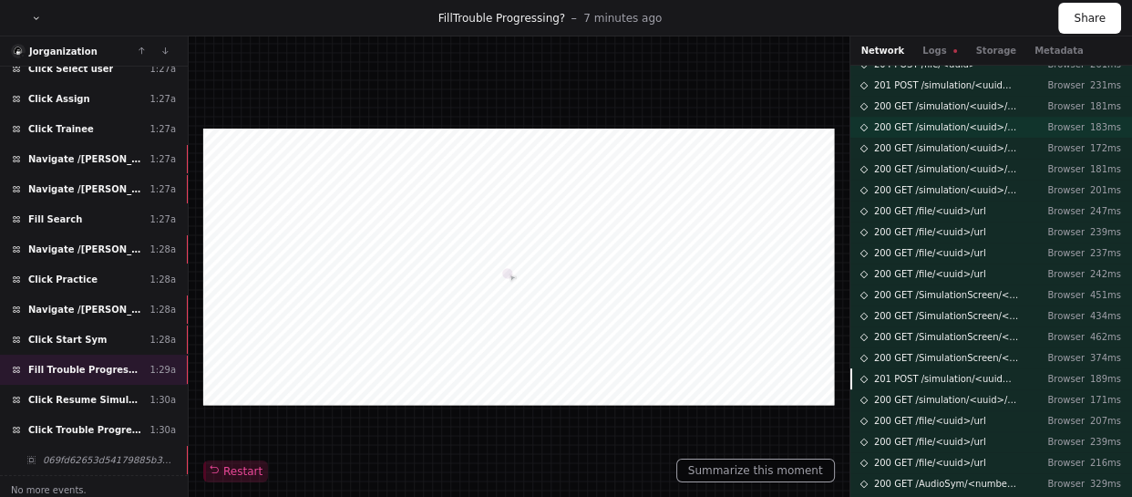
scroll to position [815, 0]
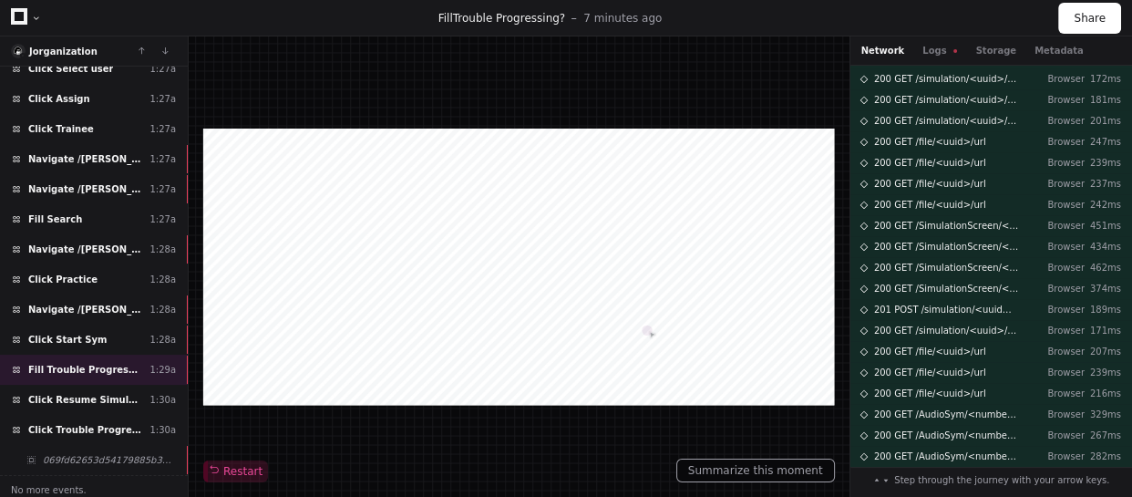
click at [936, 57] on div "Network Logs Storage Metadata" at bounding box center [992, 50] width 283 height 29
click at [932, 51] on button "Logs" at bounding box center [940, 51] width 35 height 14
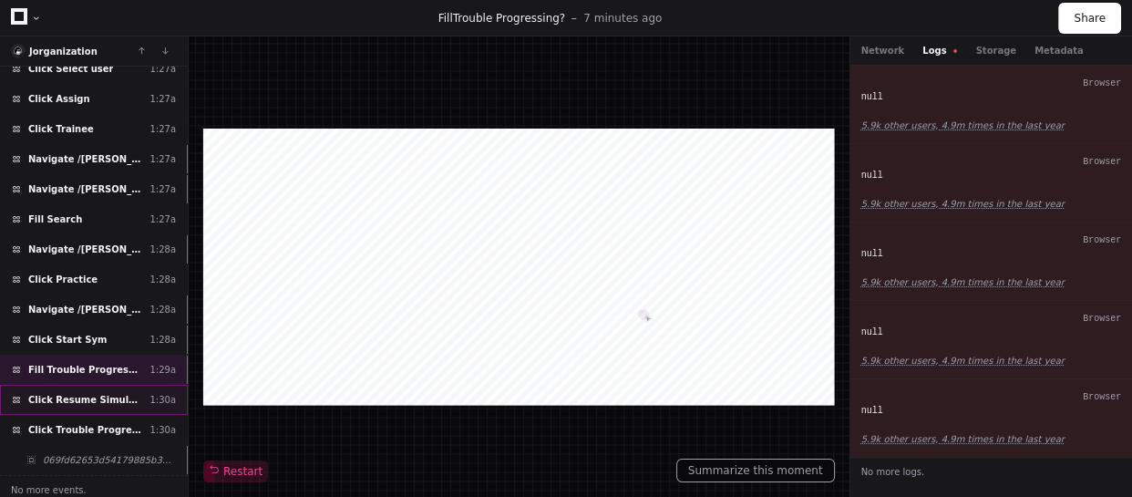
click at [124, 393] on span "Click Resume Simulation" at bounding box center [85, 400] width 114 height 14
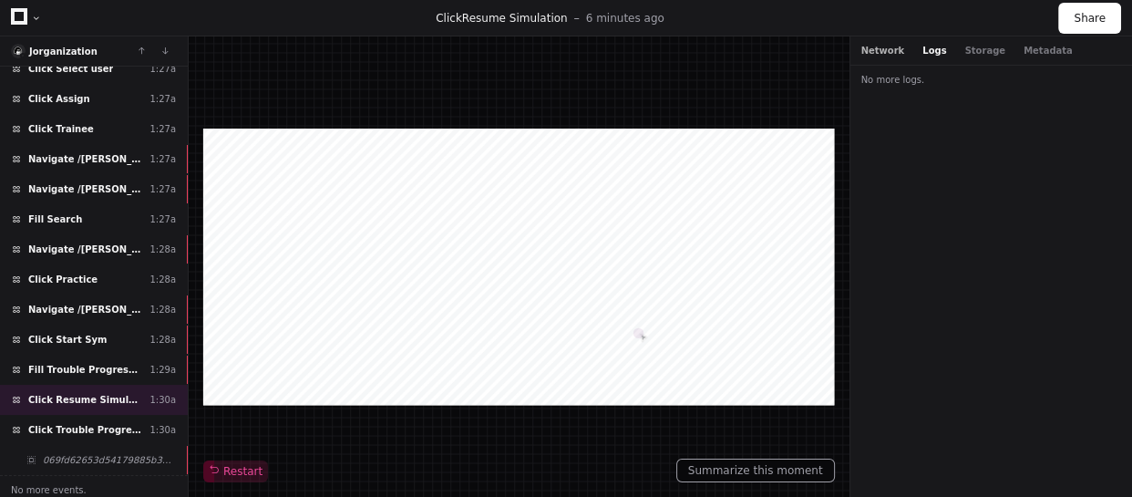
click at [892, 50] on button "Network" at bounding box center [884, 51] width 44 height 14
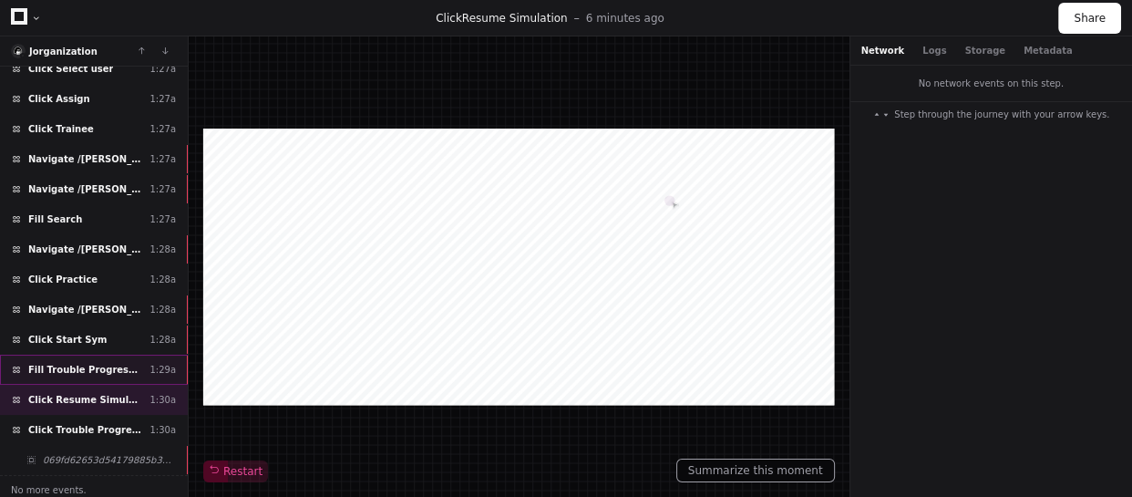
click at [119, 363] on span "Fill Trouble Progressing?" at bounding box center [85, 370] width 114 height 14
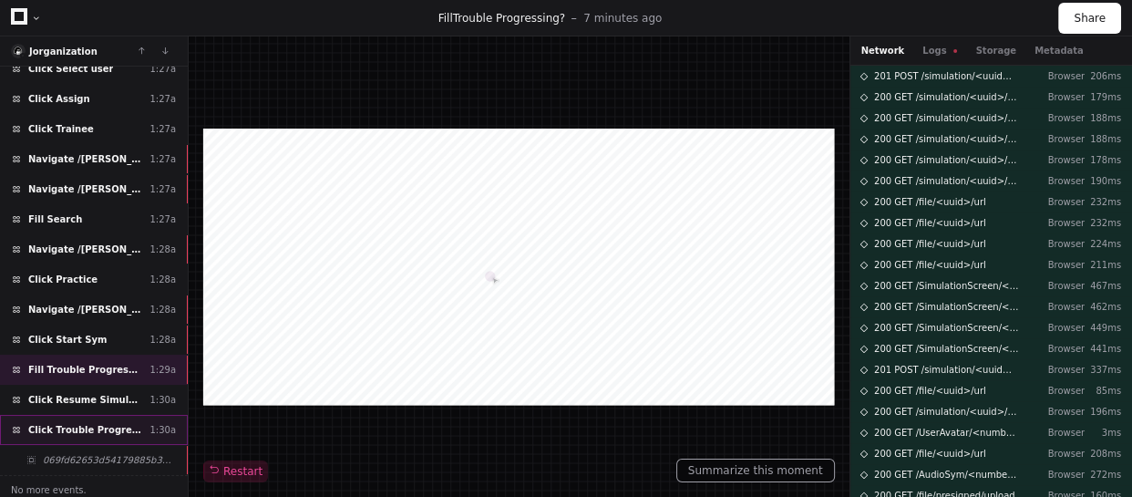
click at [102, 415] on div "Click Trouble Progressing? 1:30a" at bounding box center [94, 430] width 188 height 30
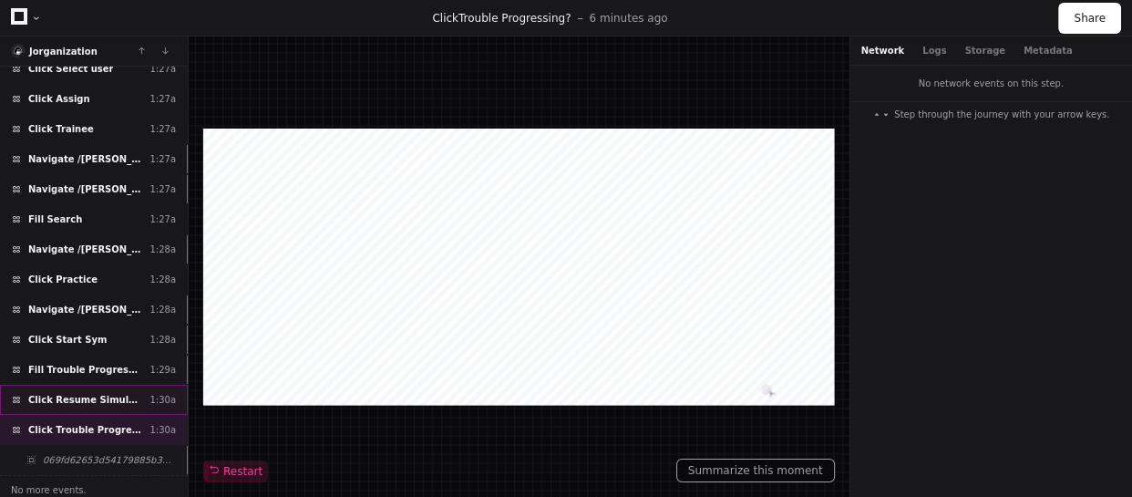
click at [103, 393] on span "Click Resume Simulation" at bounding box center [85, 400] width 114 height 14
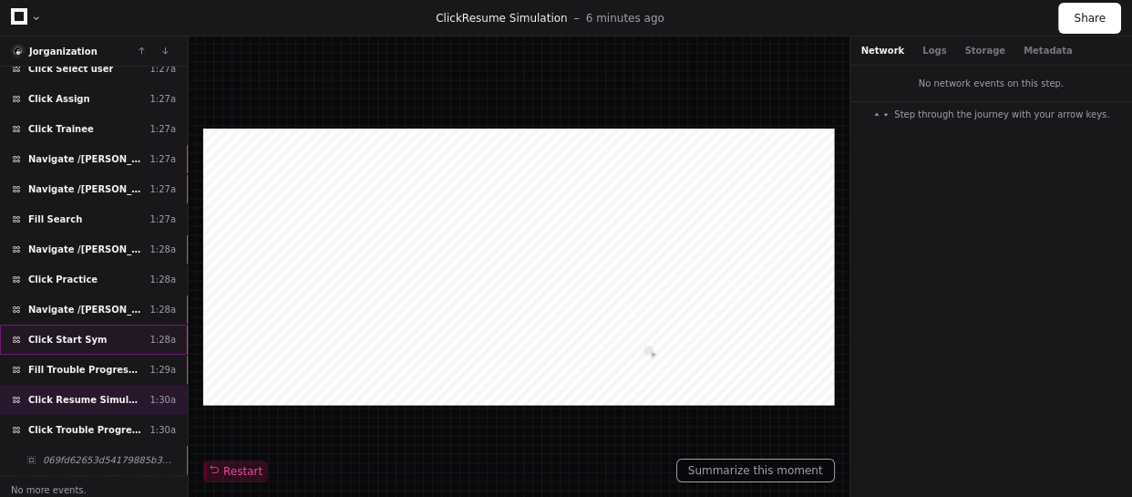
click at [106, 337] on div "Click Start Sym 1:28a" at bounding box center [94, 340] width 188 height 30
